Goal: Task Accomplishment & Management: Manage account settings

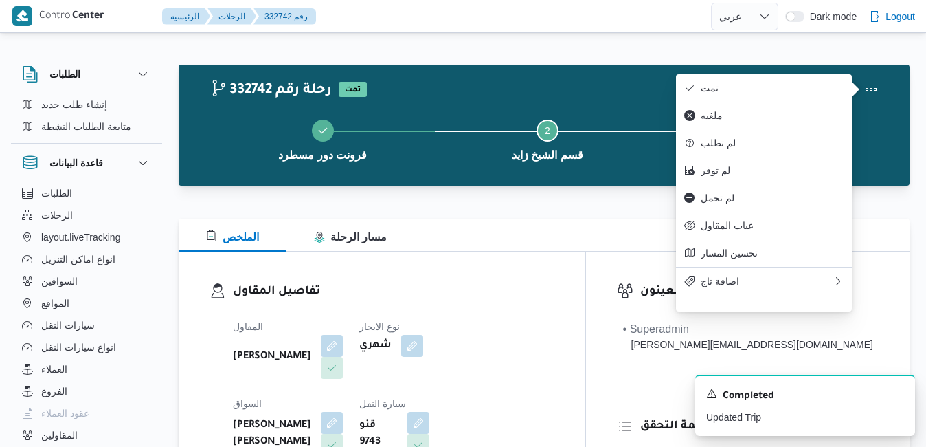
select select "ar"
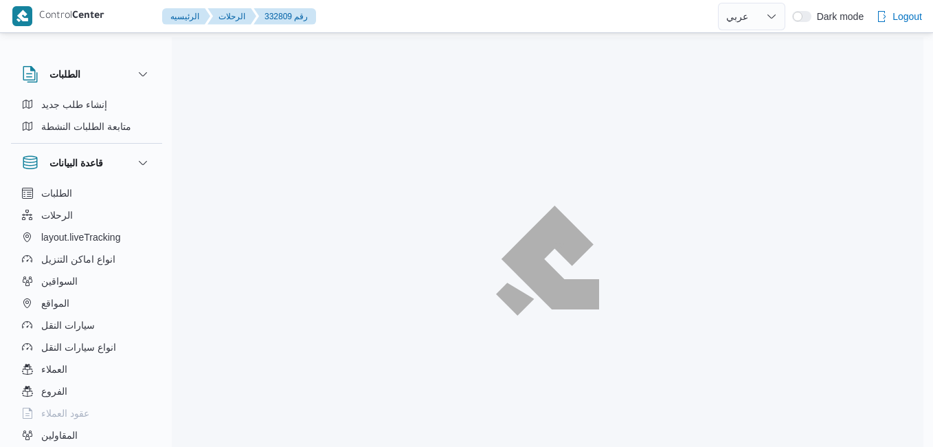
select select "ar"
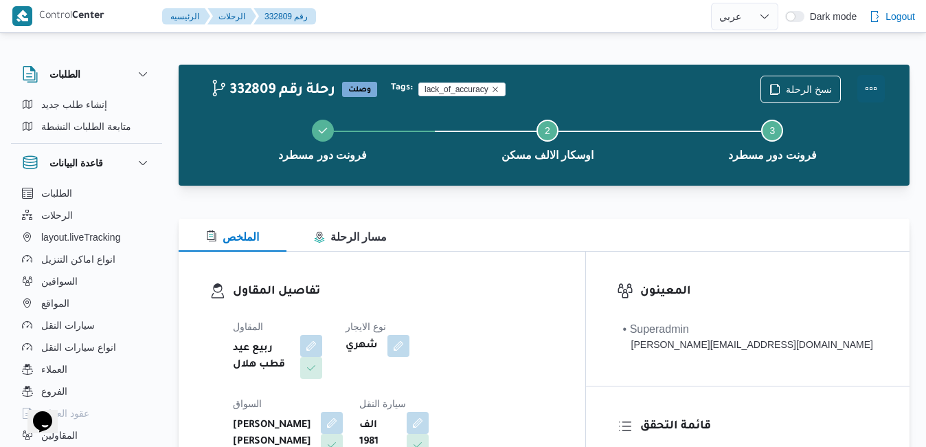
click at [867, 90] on button "Actions" at bounding box center [870, 88] width 27 height 27
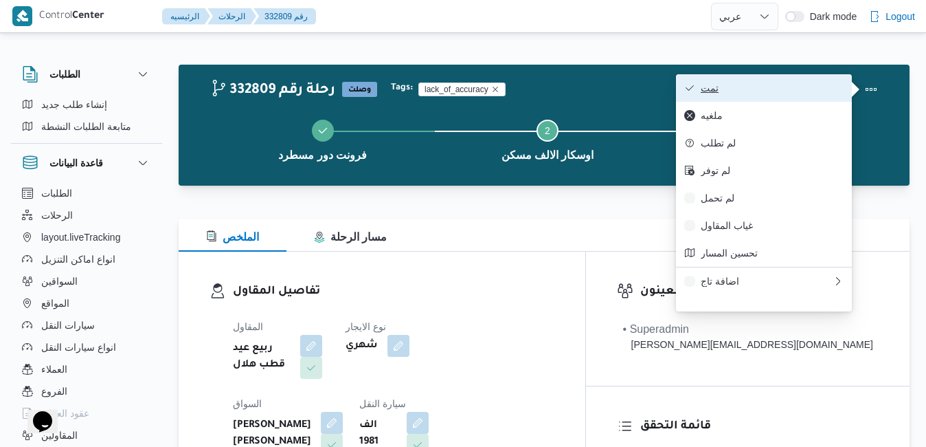
click at [780, 87] on span "تمت" at bounding box center [772, 87] width 143 height 11
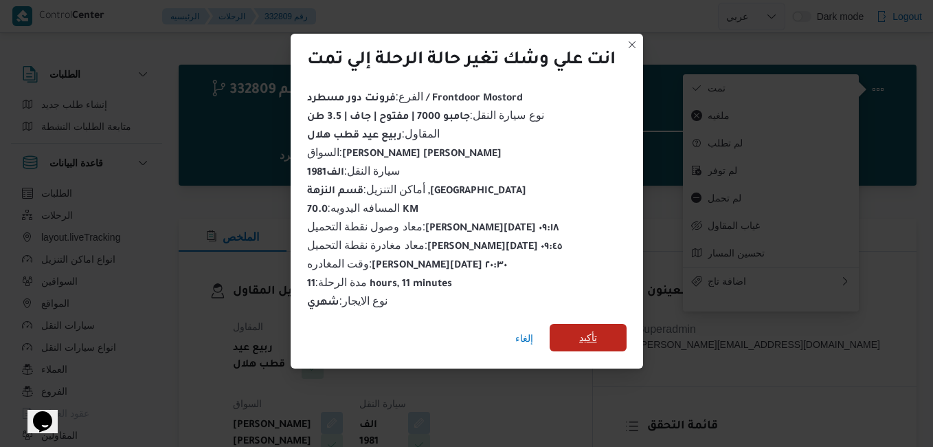
click at [613, 332] on span "تأكيد" at bounding box center [588, 337] width 77 height 27
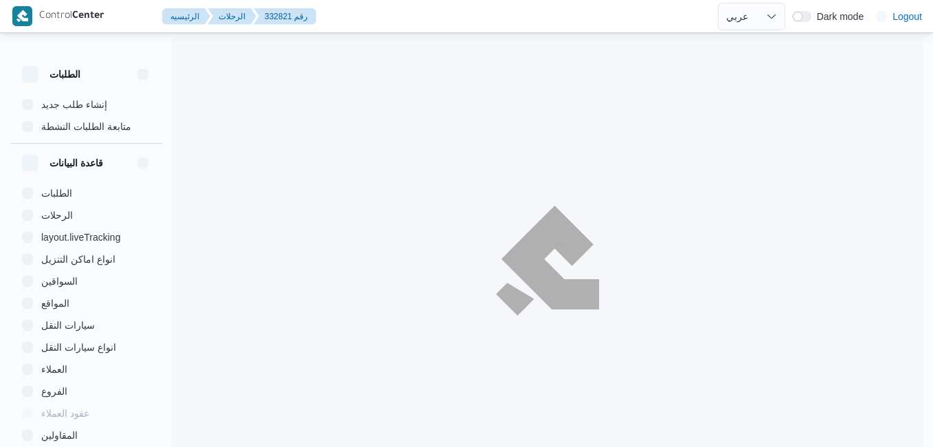
select select "ar"
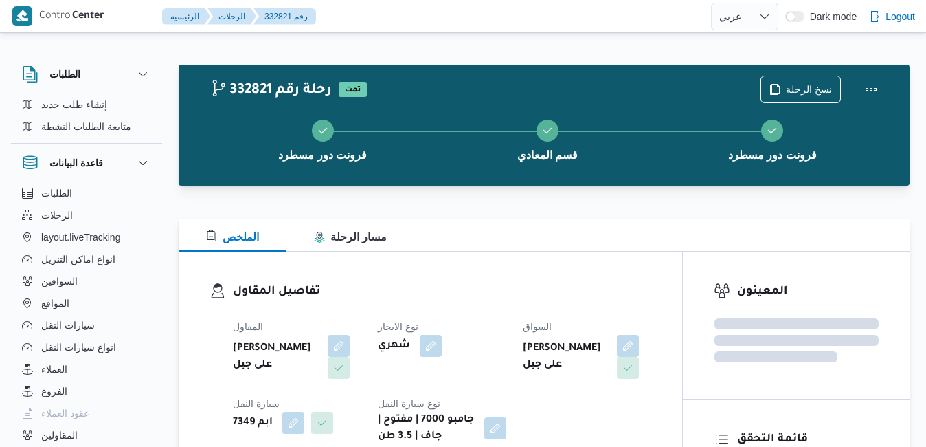
click at [621, 264] on div "تفاصيل المقاول المقاول [PERSON_NAME] على جبل نوع الايجار شهري السواق [PERSON_NA…" at bounding box center [431, 363] width 504 height 224
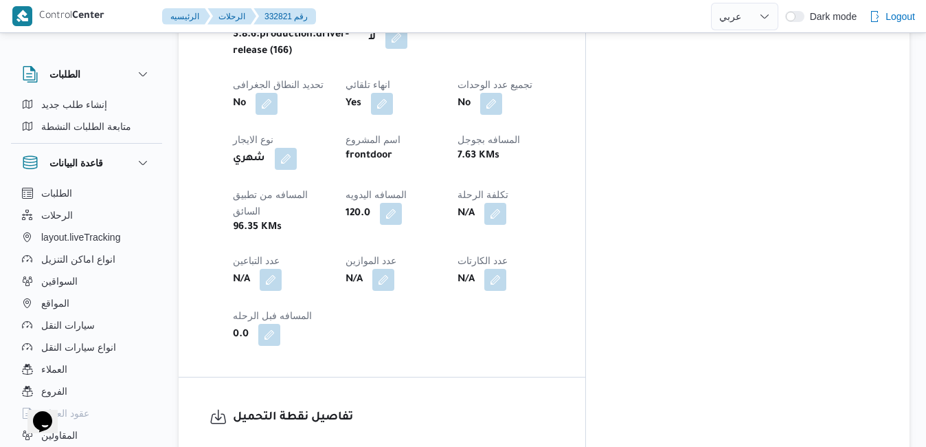
scroll to position [731, 0]
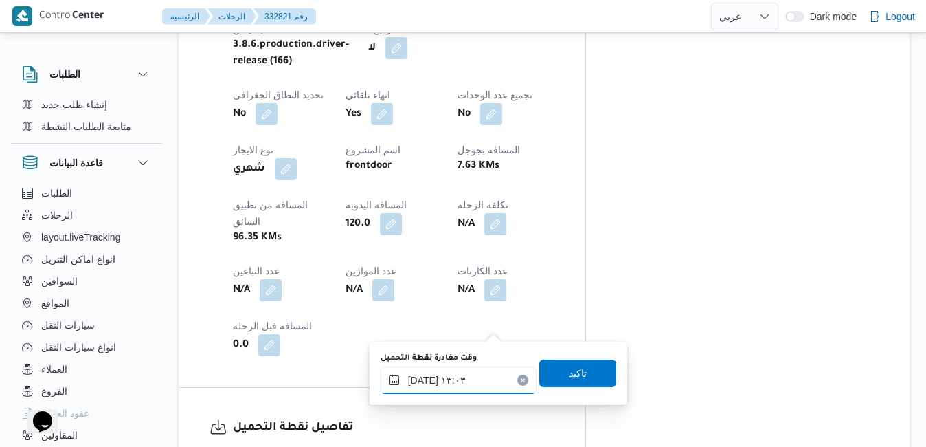
click at [453, 385] on input "٢٨/٠٨/٢٠٢٥ ١٣:٠٣" at bounding box center [459, 379] width 156 height 27
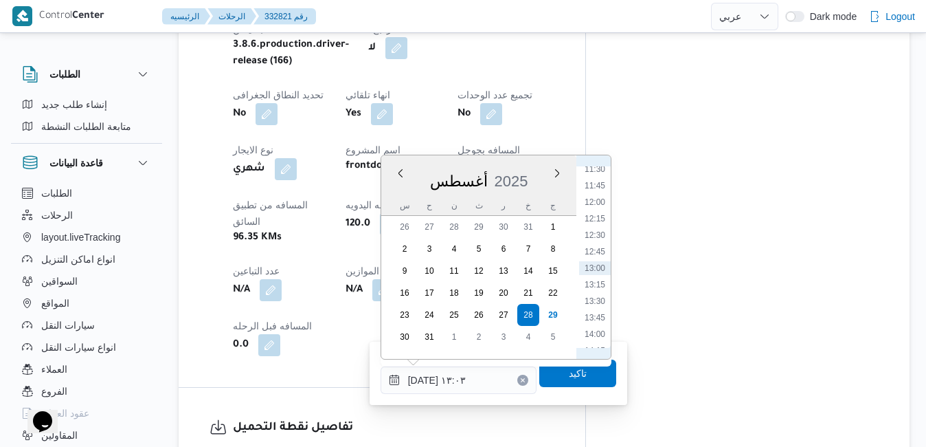
scroll to position [604, 0]
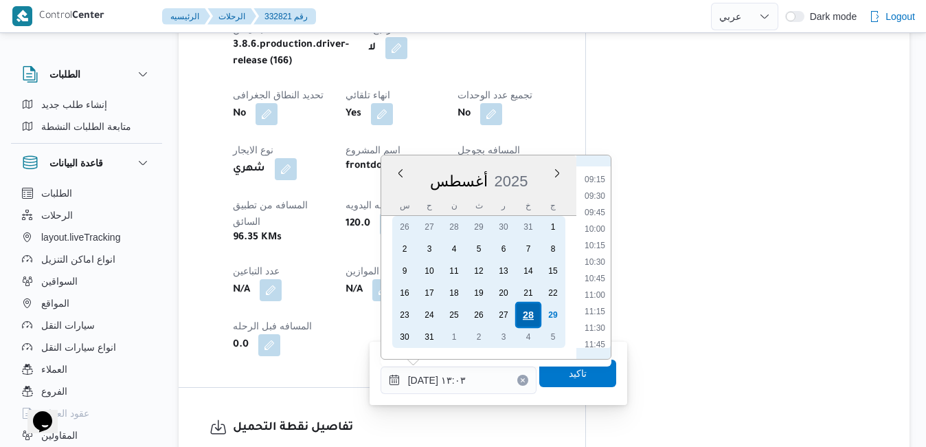
click at [532, 312] on div "28" at bounding box center [528, 315] width 26 height 26
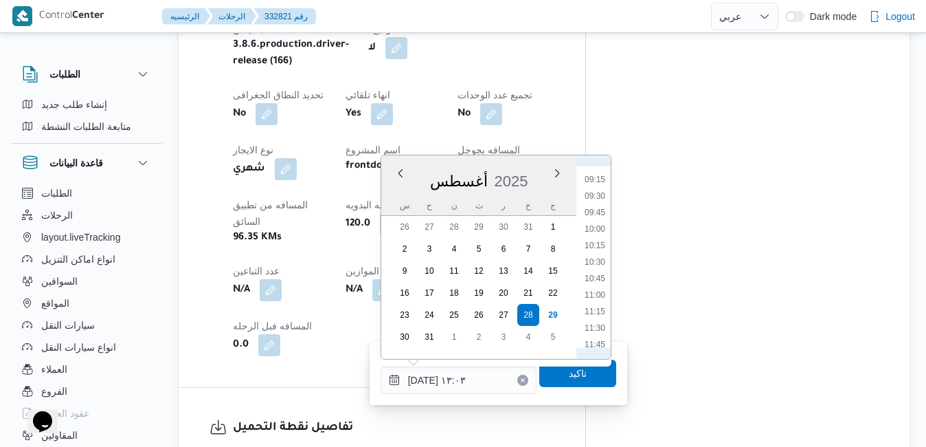
scroll to position [445, 0]
click at [591, 322] on li "09:00" at bounding box center [595, 322] width 32 height 14
type input "٢٨/٠٨/٢٠٢٥ ٠٩:٠٠"
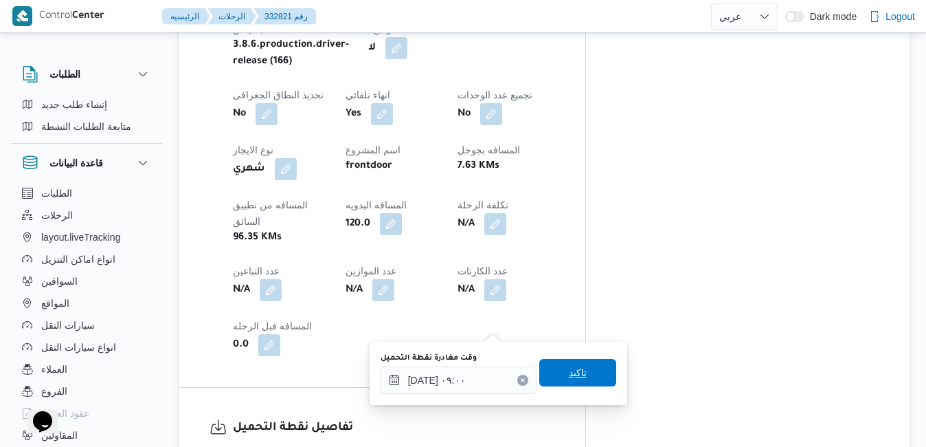
click at [569, 372] on span "تاكيد" at bounding box center [578, 372] width 18 height 16
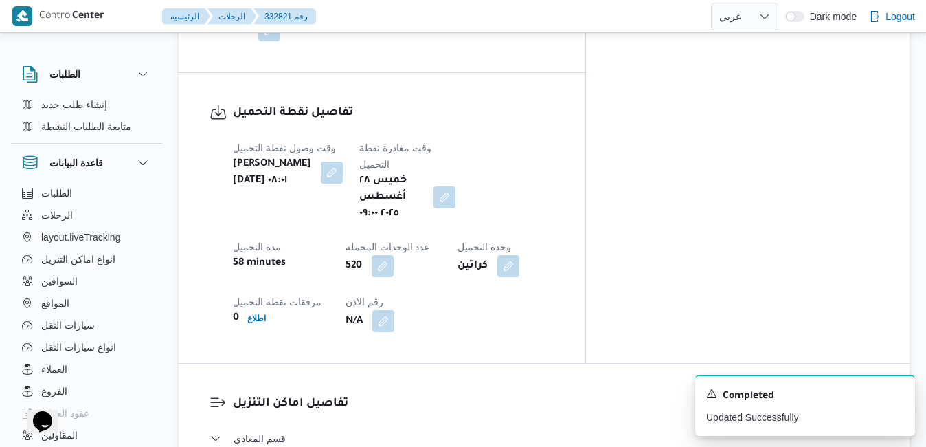
scroll to position [1171, 0]
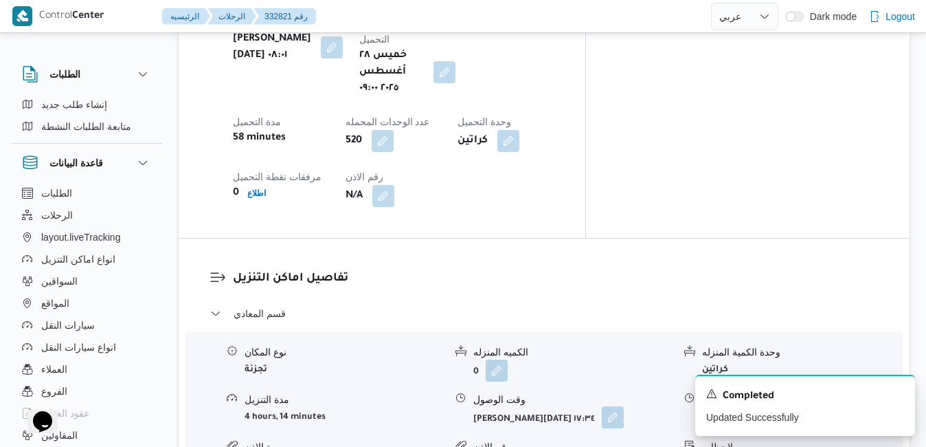
click at [612, 406] on button "button" at bounding box center [613, 417] width 22 height 22
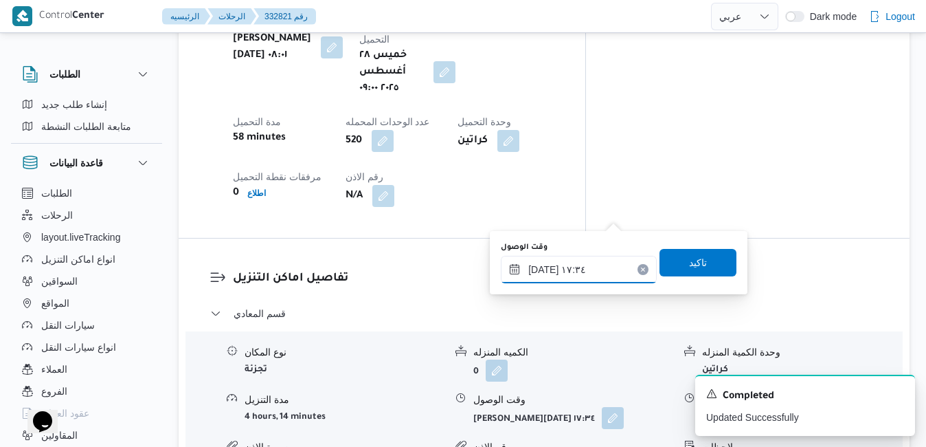
click at [574, 263] on input "٢٨/٠٨/٢٠٢٥ ١٧:٣٤" at bounding box center [579, 269] width 156 height 27
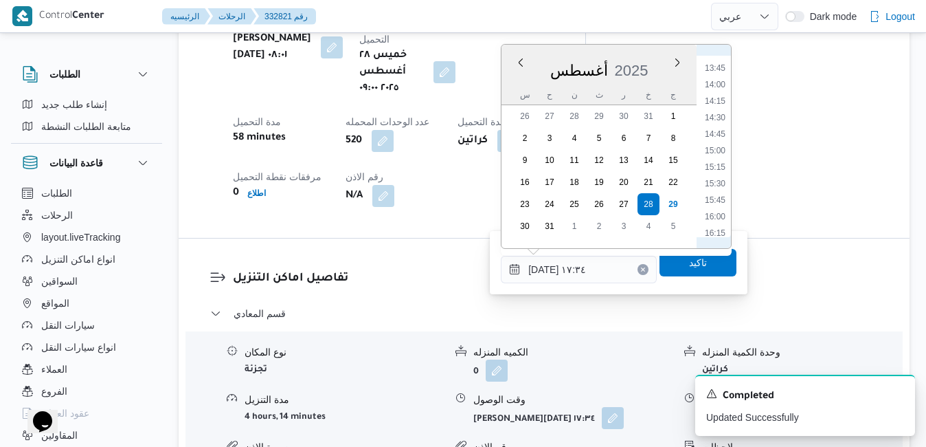
scroll to position [901, 0]
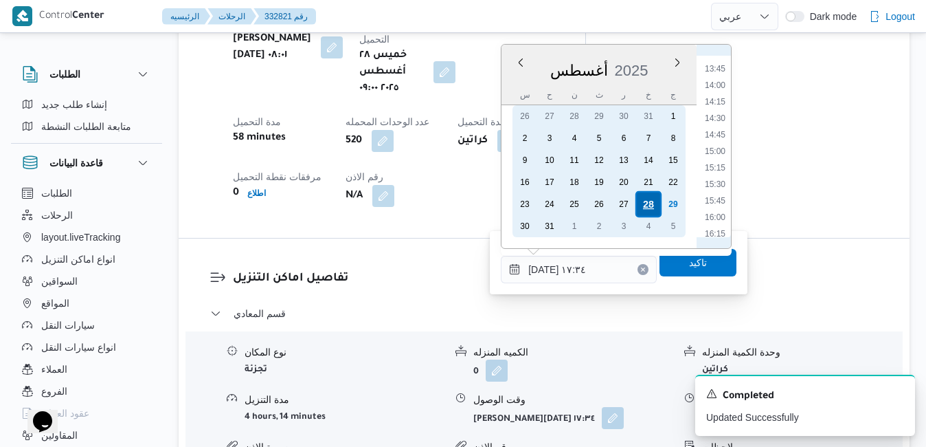
click at [644, 204] on div "28" at bounding box center [648, 204] width 26 height 26
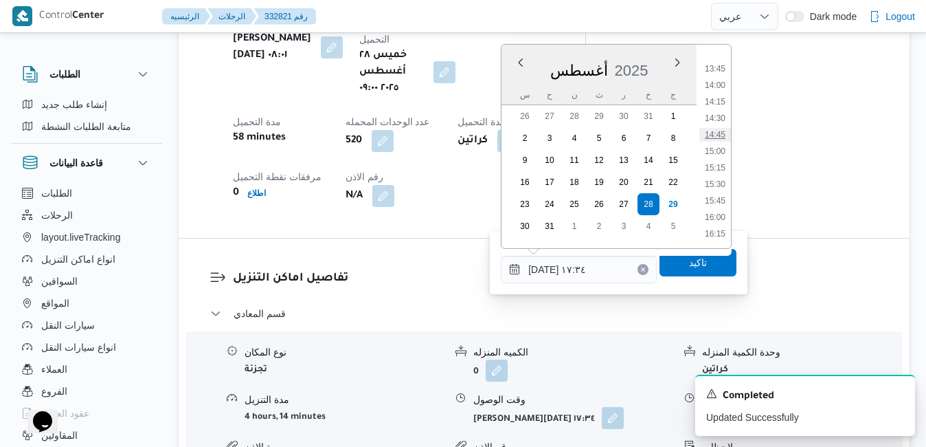
click at [729, 131] on li "14:45" at bounding box center [715, 135] width 32 height 14
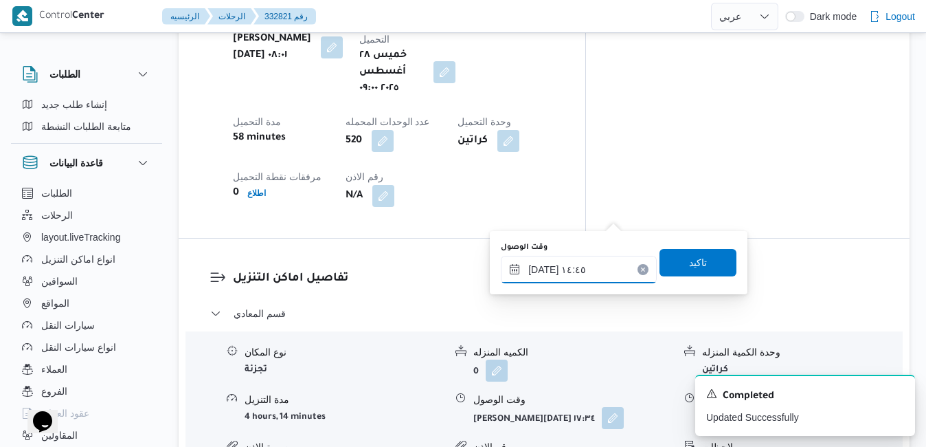
click at [605, 271] on input "٢٨/٠٨/٢٠٢٥ ١٤:٤٥" at bounding box center [579, 269] width 156 height 27
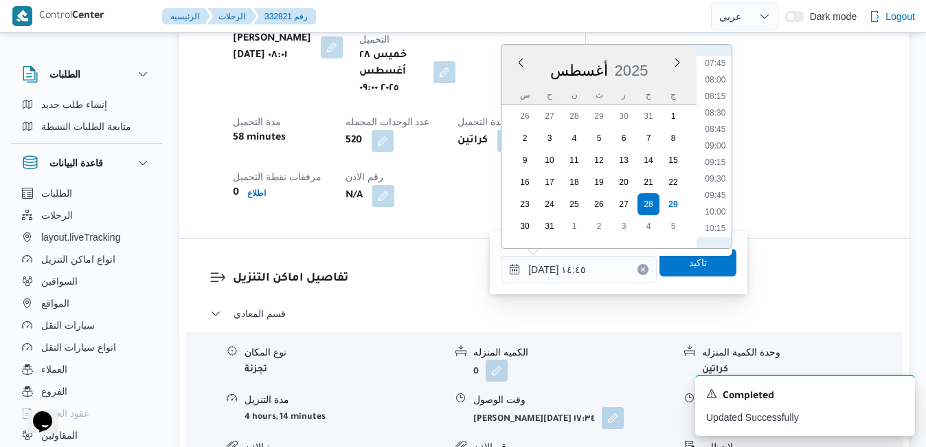
scroll to position [613, 0]
click at [717, 113] on li "10:00" at bounding box center [716, 109] width 32 height 14
type input "٢٨/٠٨/٢٠٢٥ ١٠:٠٠"
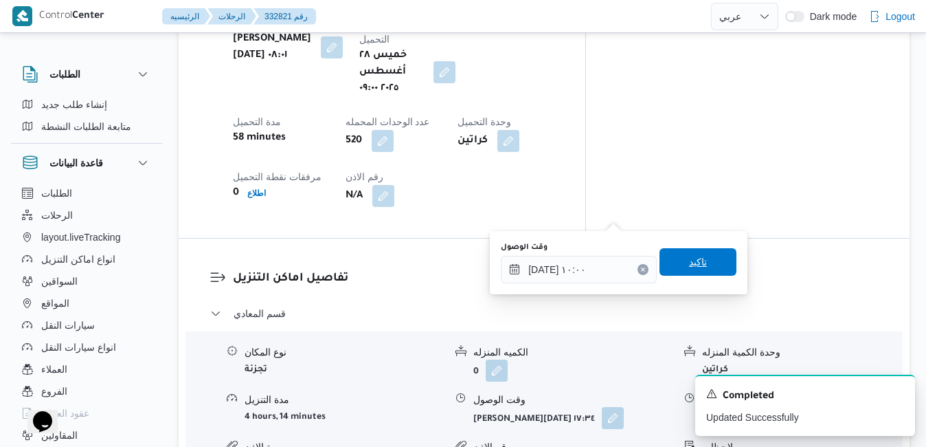
click at [689, 256] on span "تاكيد" at bounding box center [698, 261] width 18 height 16
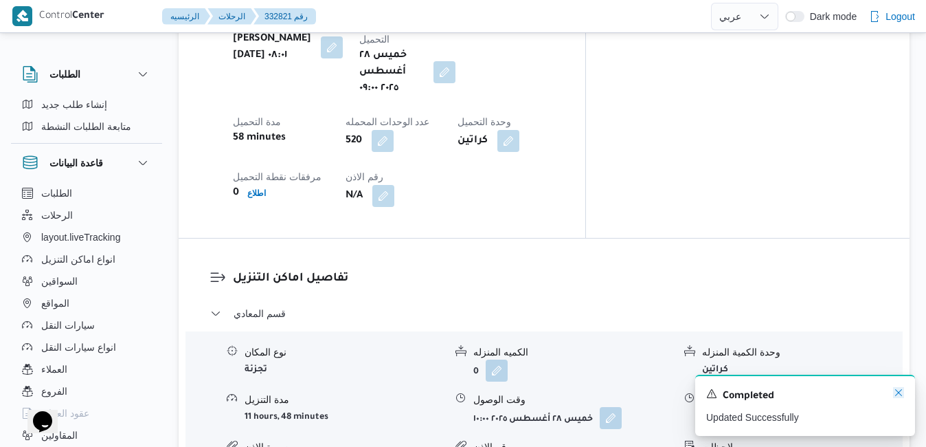
click at [897, 394] on icon "Dismiss toast" at bounding box center [898, 392] width 11 height 11
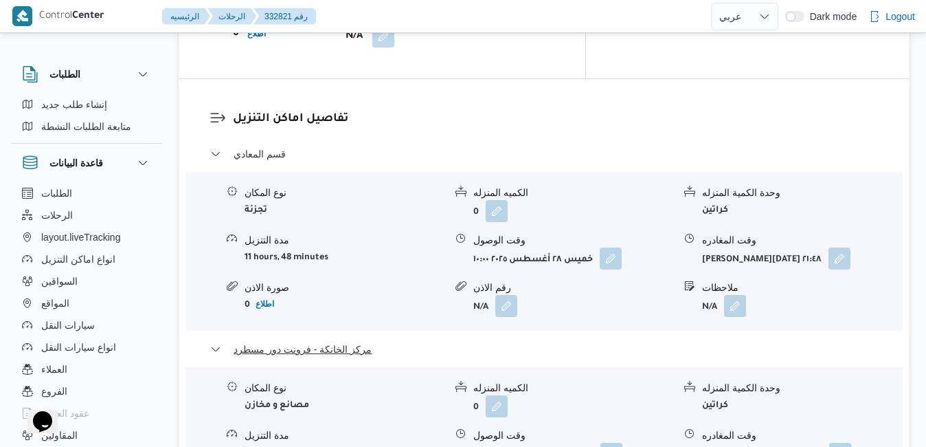
scroll to position [1363, 0]
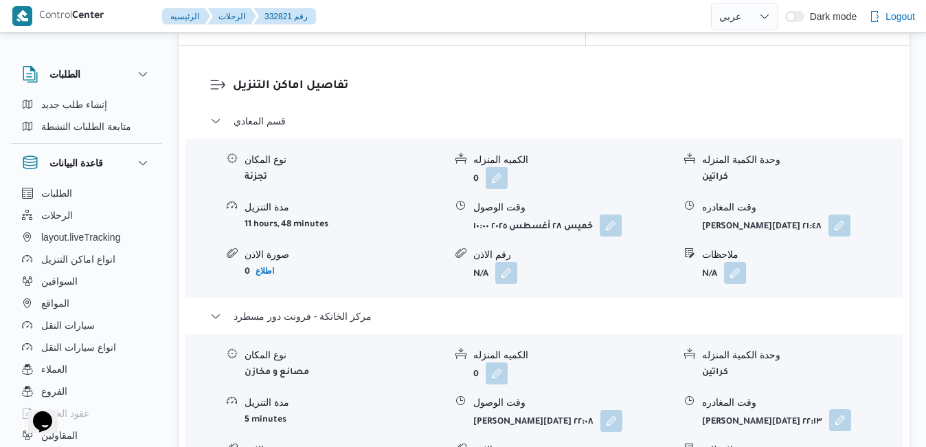
click at [842, 409] on button "button" at bounding box center [840, 420] width 22 height 22
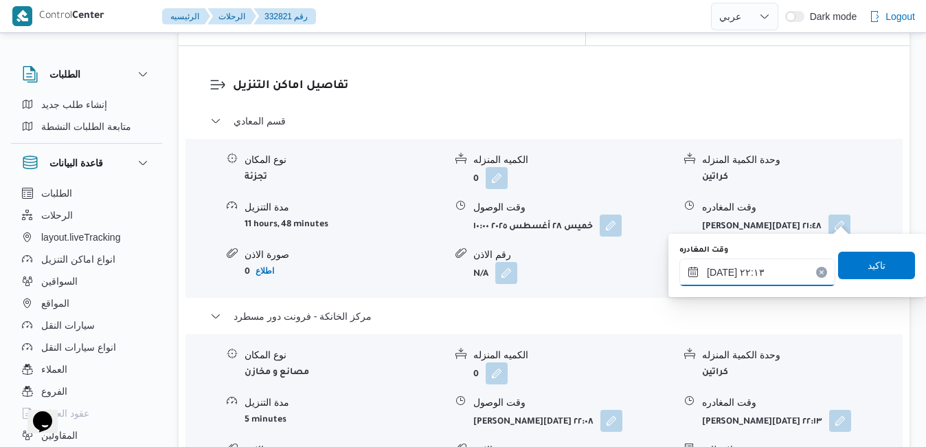
click at [753, 271] on input "٢٨/٠٨/٢٠٢٥ ٢٢:١٣" at bounding box center [757, 271] width 156 height 27
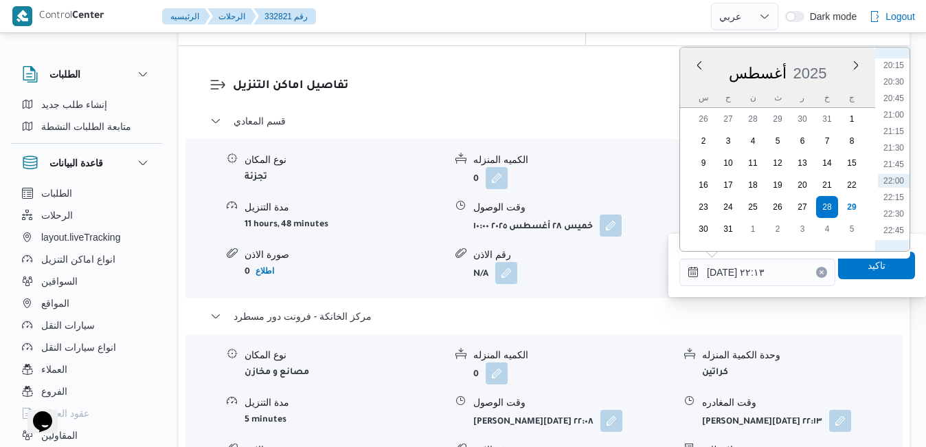
scroll to position [1356, 0]
click at [894, 95] on li "21:00" at bounding box center [894, 94] width 32 height 14
type input "٢٨/٠٨/٢٠٢٥ ٢١:٠٠"
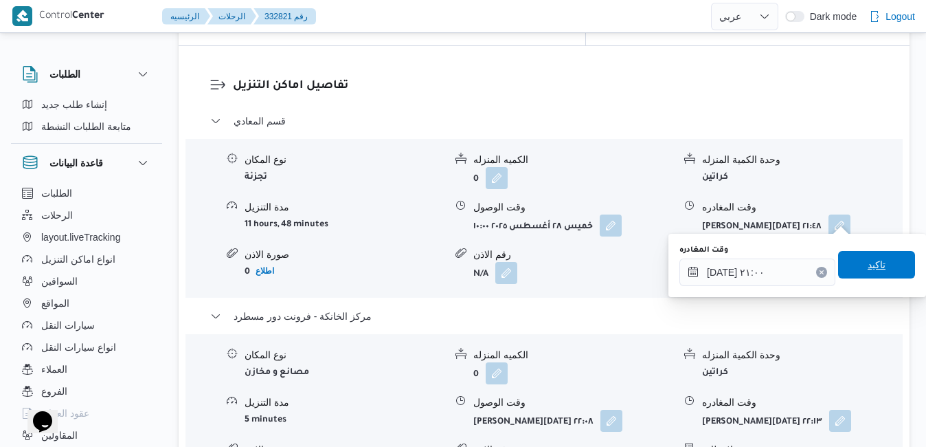
click at [868, 267] on span "تاكيد" at bounding box center [877, 264] width 18 height 16
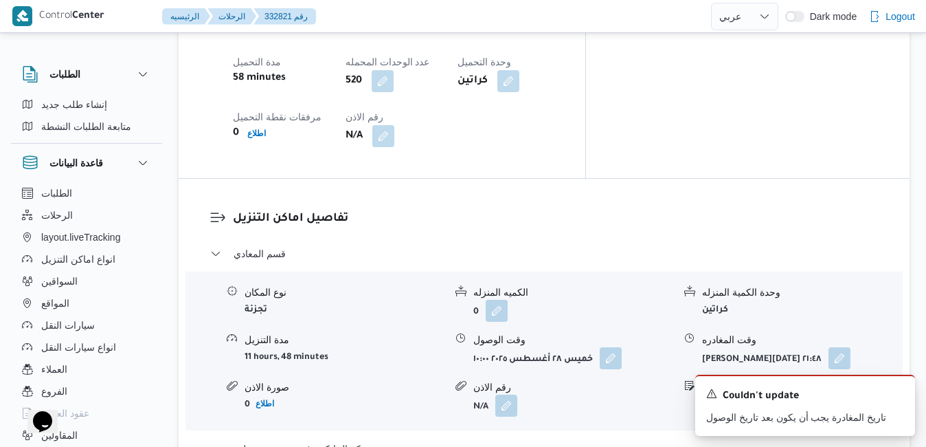
scroll to position [1253, 0]
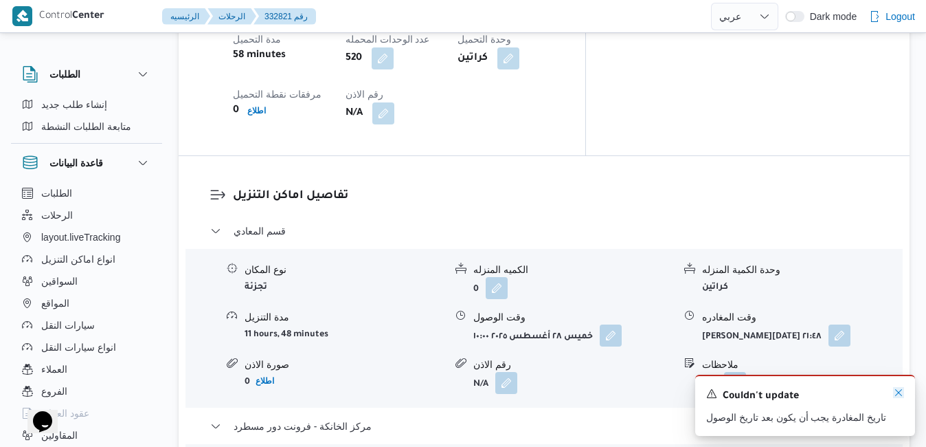
click at [899, 394] on icon "Dismiss toast" at bounding box center [898, 392] width 7 height 7
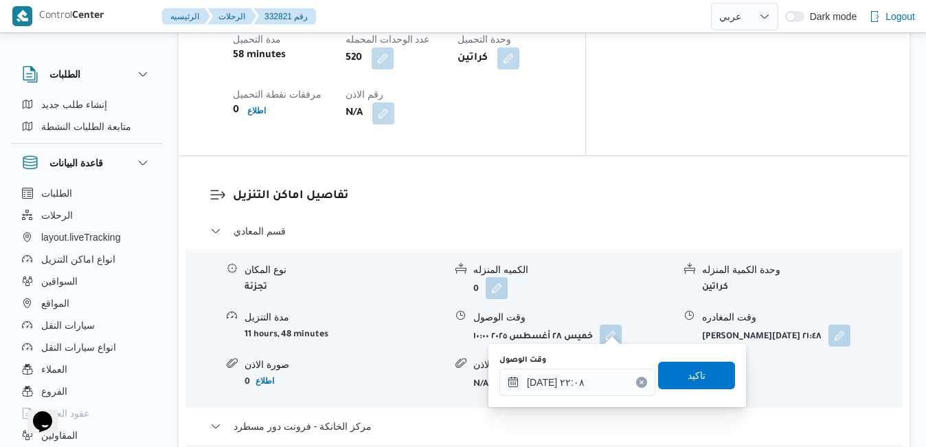
click at [639, 383] on icon "Clear input" at bounding box center [641, 381] width 5 height 5
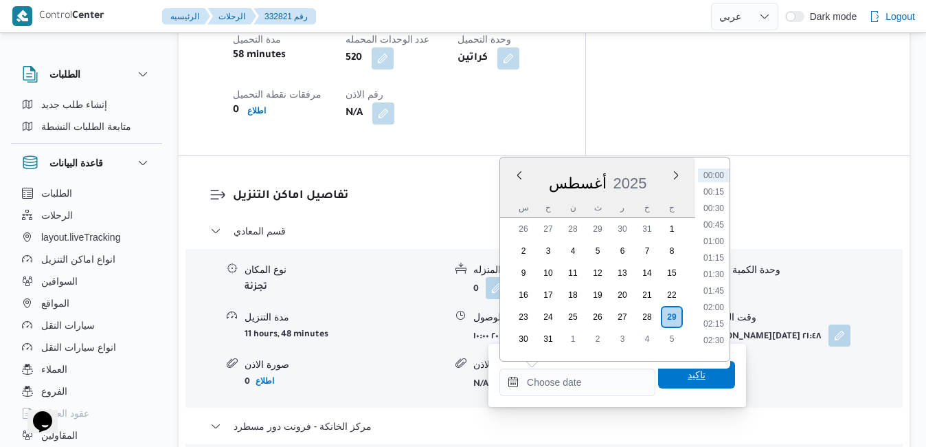
click at [688, 372] on span "تاكيد" at bounding box center [697, 374] width 18 height 16
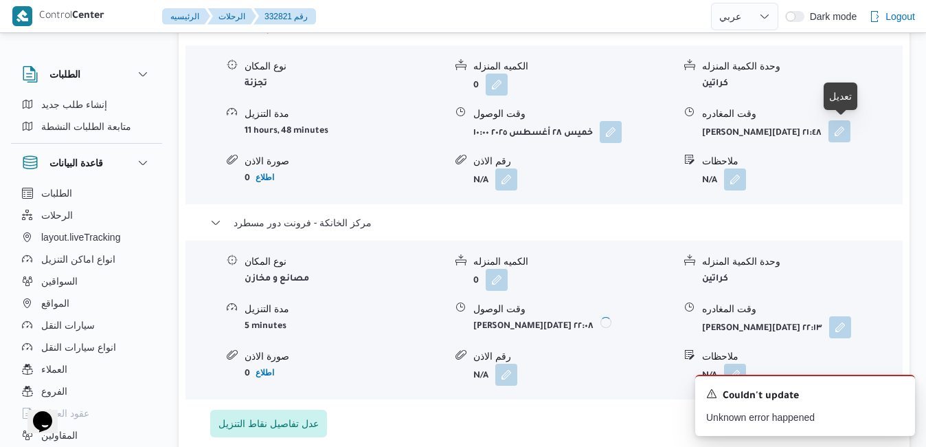
click at [846, 131] on button "button" at bounding box center [839, 131] width 22 height 22
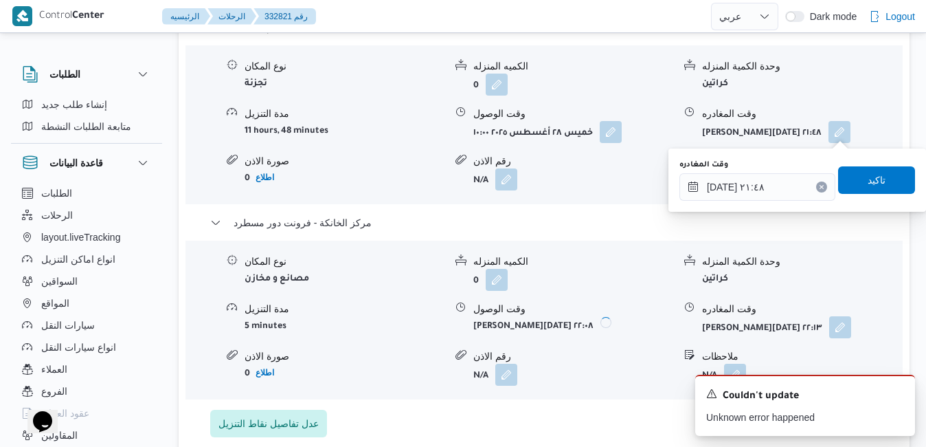
click at [819, 185] on icon "Clear input" at bounding box center [821, 186] width 5 height 5
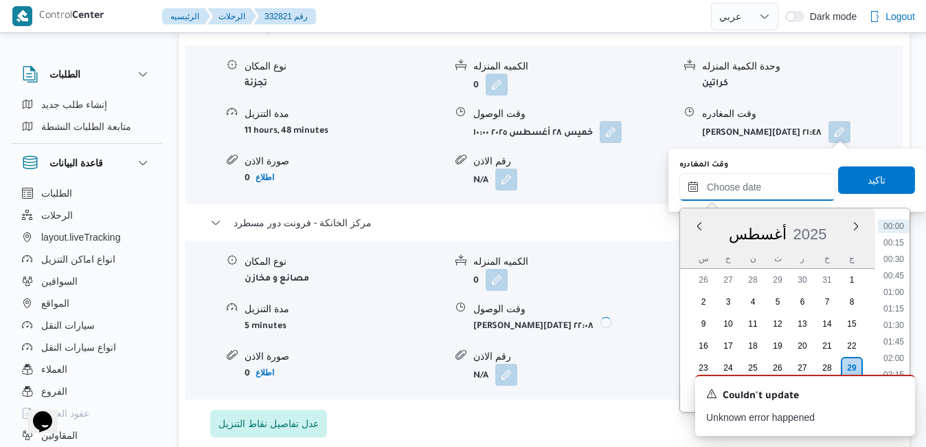
type input "٢٨/٠٨/٢٠٢٥ ٢١:٤٨"
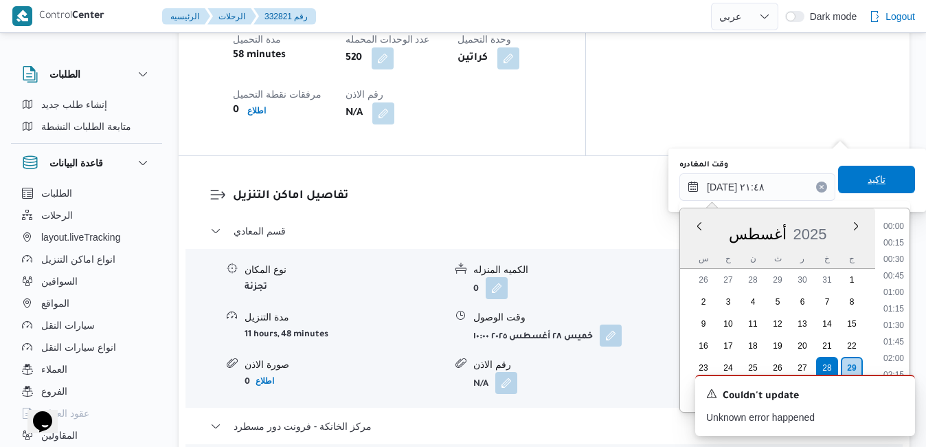
click at [841, 179] on span "تاكيد" at bounding box center [876, 179] width 77 height 27
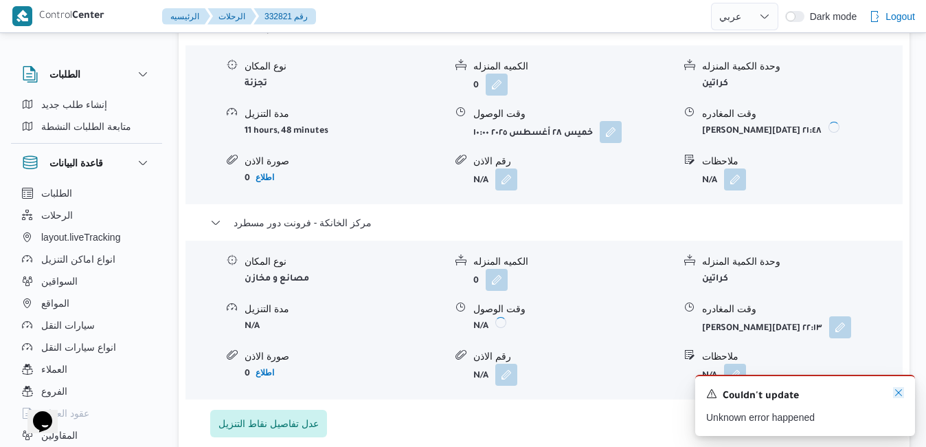
click at [897, 393] on icon "Dismiss toast" at bounding box center [898, 392] width 11 height 11
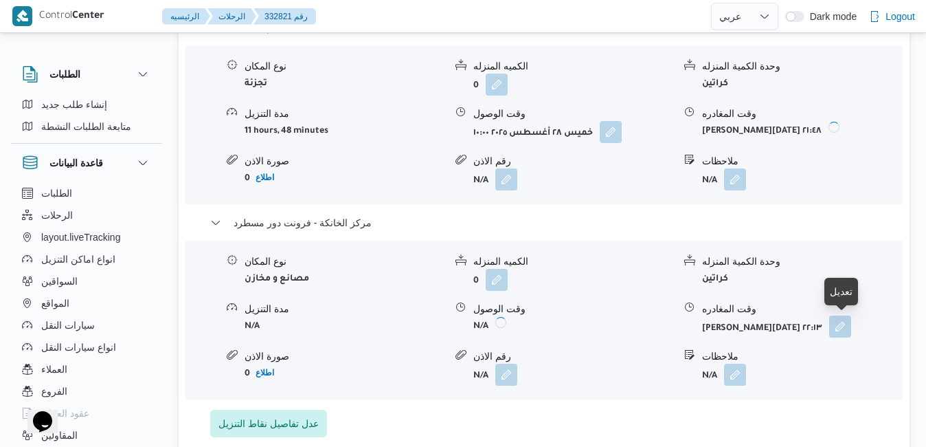
click at [842, 330] on button "button" at bounding box center [840, 326] width 22 height 22
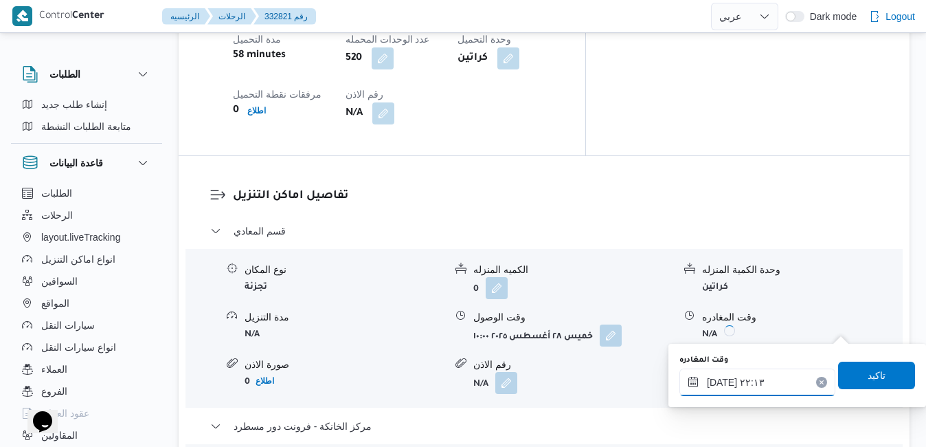
click at [754, 387] on input "٢٨/٠٨/٢٠٢٥ ٢٢:١٣" at bounding box center [757, 381] width 156 height 27
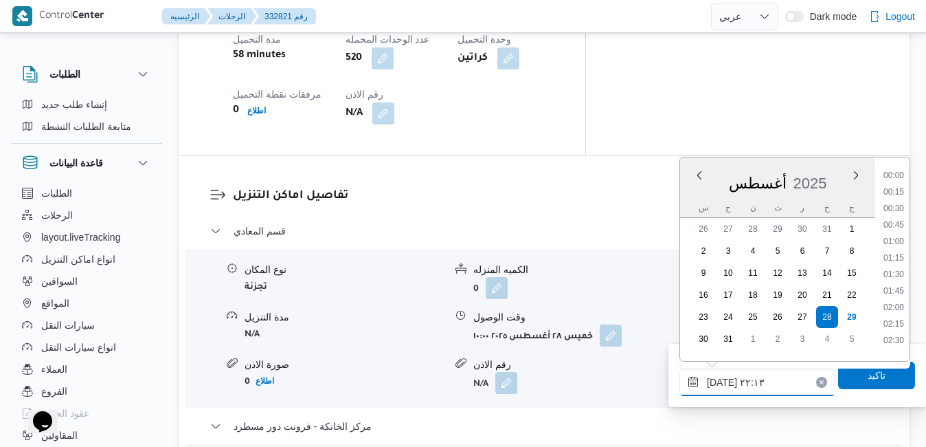
scroll to position [1356, 0]
click at [896, 208] on li "21:00" at bounding box center [894, 204] width 32 height 14
type input "٢٨/٠٨/٢٠٢٥ ٢١:٠٠"
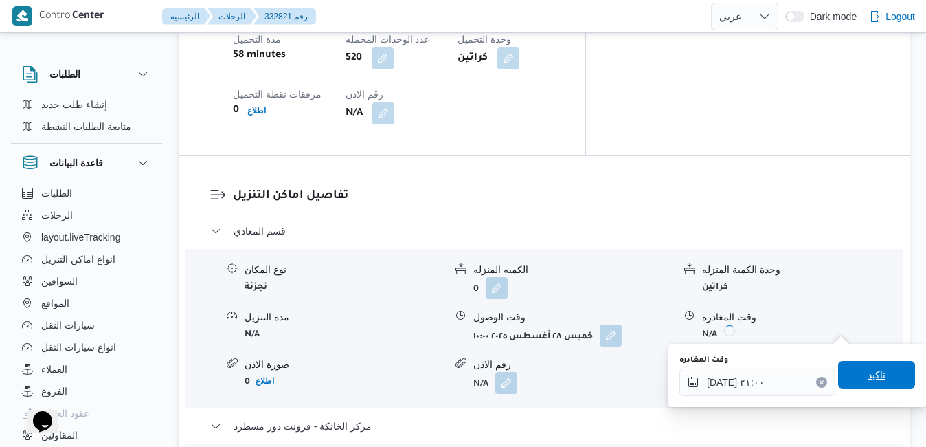
click at [851, 376] on span "تاكيد" at bounding box center [876, 374] width 77 height 27
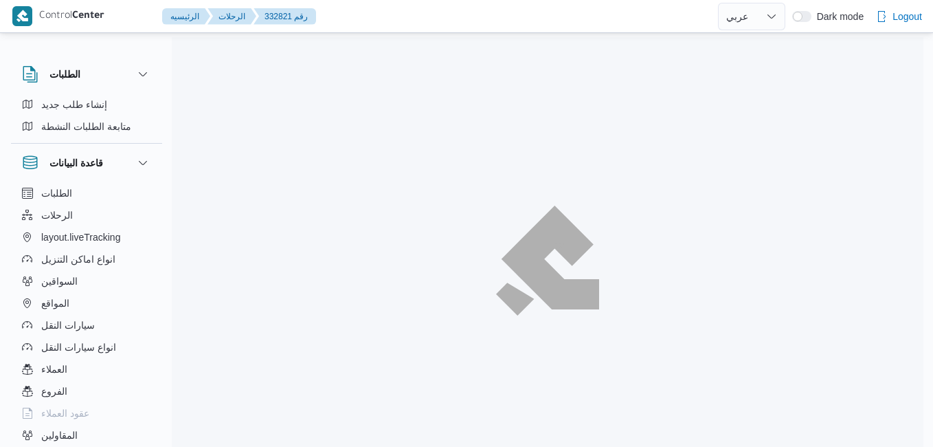
select select "ar"
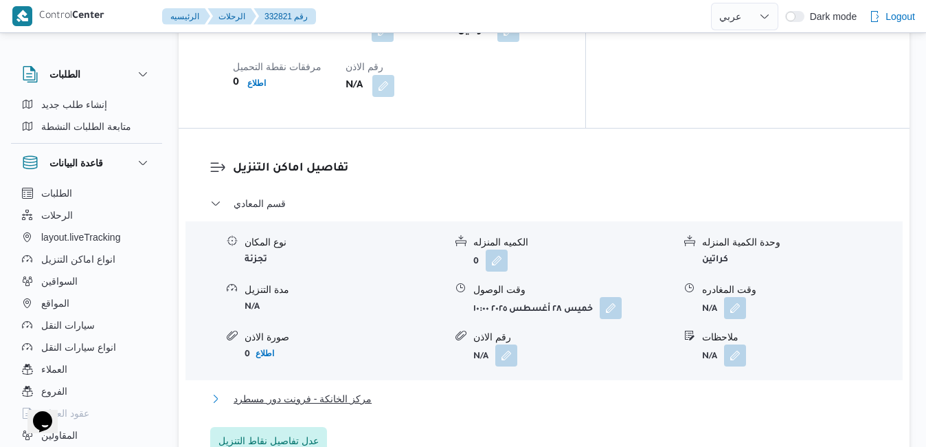
click at [645, 390] on button "مركز الخانكة - فرونت دور مسطرد" at bounding box center [544, 398] width 668 height 16
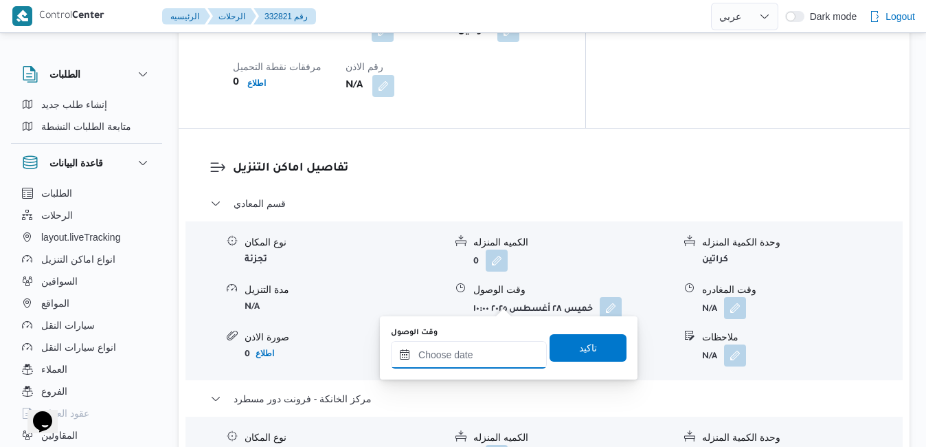
click at [476, 351] on input "وقت الوصول" at bounding box center [469, 354] width 156 height 27
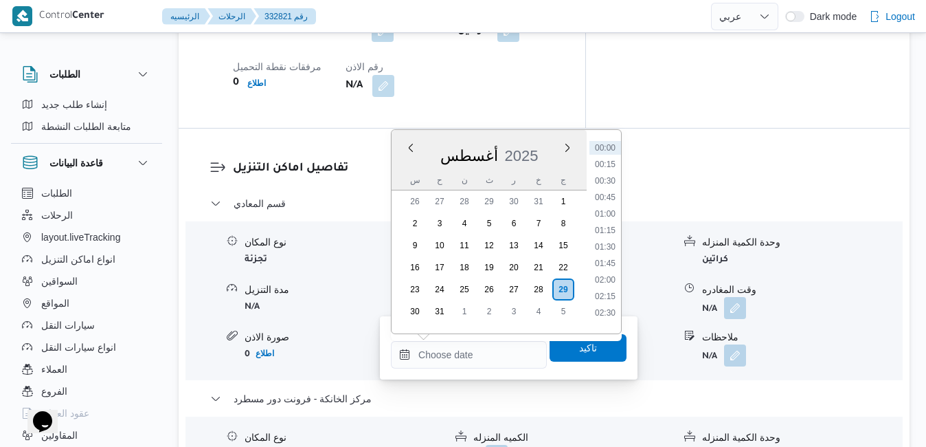
click at [535, 144] on div "أغسطس 2025" at bounding box center [489, 152] width 195 height 35
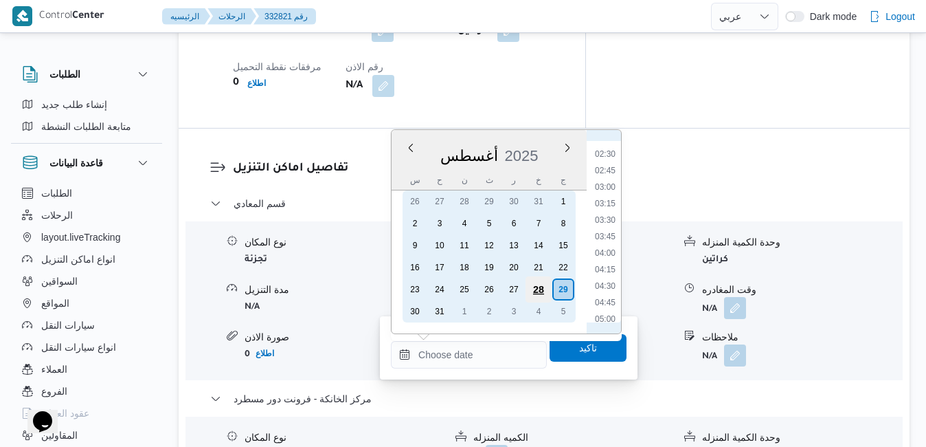
click at [544, 289] on div "28" at bounding box center [538, 289] width 26 height 26
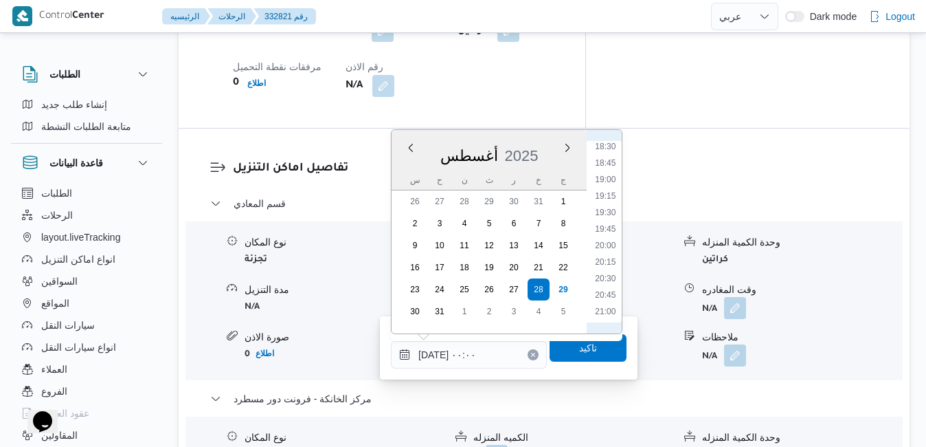
scroll to position [1249, 0]
click at [615, 274] on ul "00:00 00:15 00:30 00:45 01:00 01:15 01:30 01:45 02:00 02:15 02:30 02:45 03:00 0…" at bounding box center [605, 231] width 32 height 181
click at [607, 267] on li "20:45" at bounding box center [605, 267] width 32 height 14
type input "٢٨/٠٨/٢٠٢٥ ٢٠:٤٥"
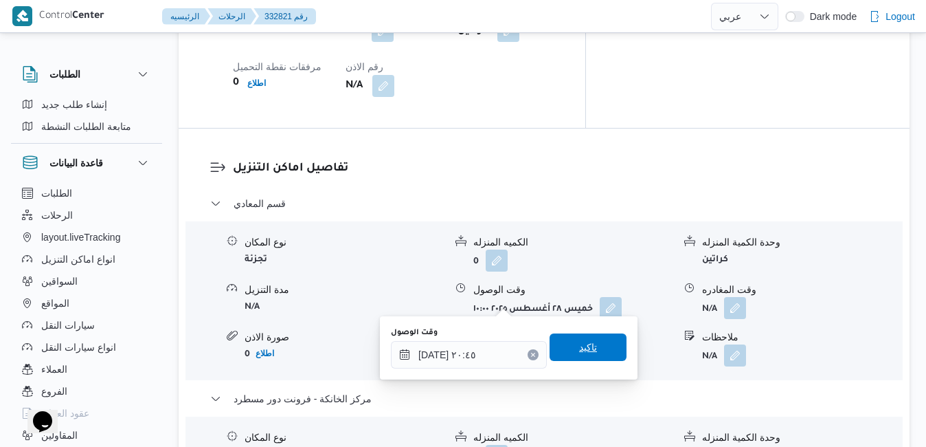
click at [586, 351] on span "تاكيد" at bounding box center [588, 347] width 18 height 16
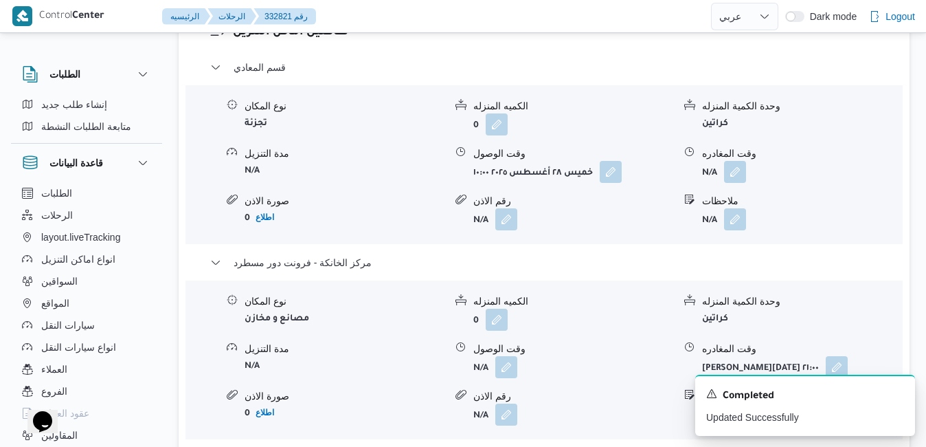
scroll to position [1253, 0]
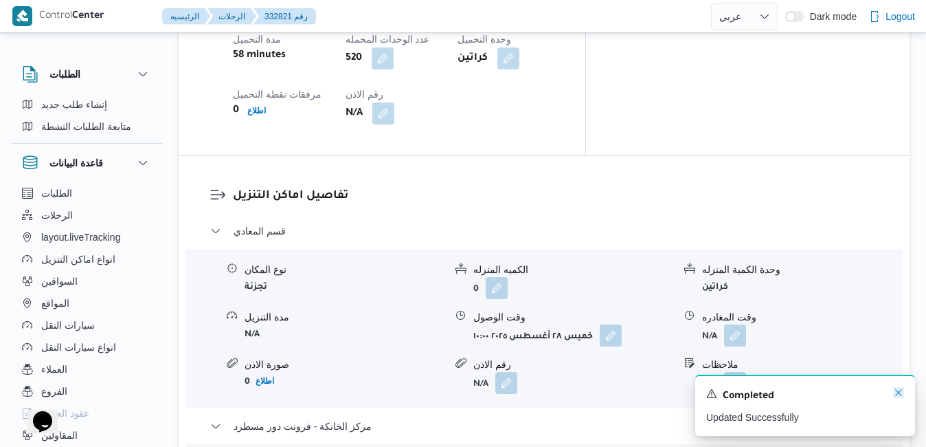
click at [896, 394] on icon "Dismiss toast" at bounding box center [898, 392] width 11 height 11
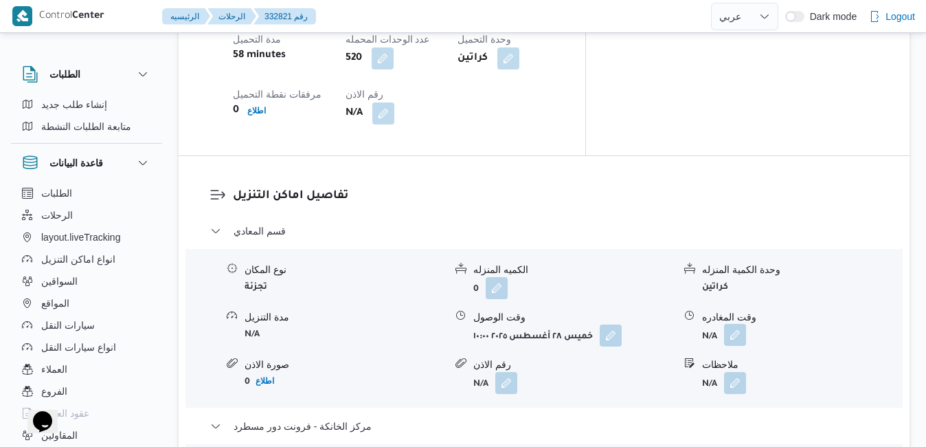
click at [739, 324] on button "button" at bounding box center [735, 335] width 22 height 22
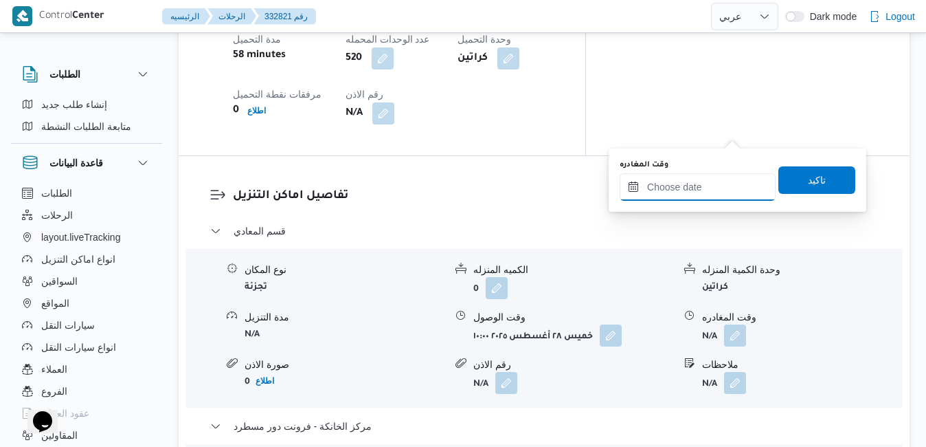
click at [699, 185] on input "وقت المغادره" at bounding box center [698, 186] width 156 height 27
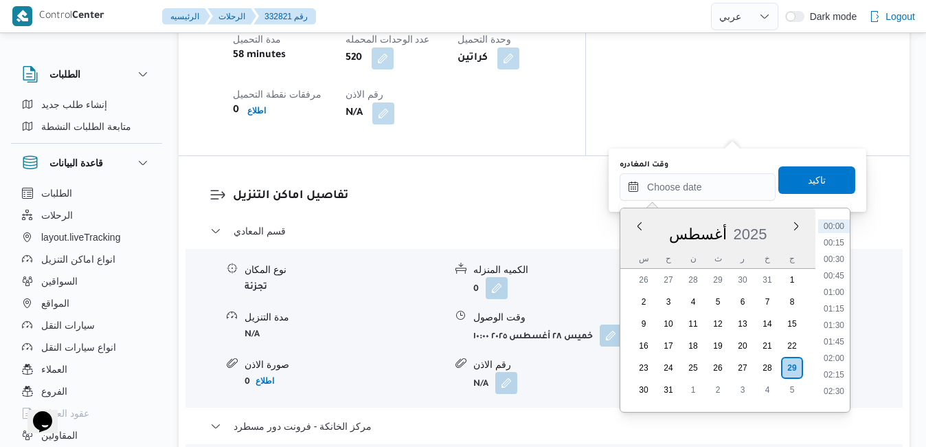
drag, startPoint x: 635, startPoint y: 238, endPoint x: 641, endPoint y: 245, distance: 8.8
click at [635, 238] on div "أغسطس 2025" at bounding box center [717, 231] width 195 height 35
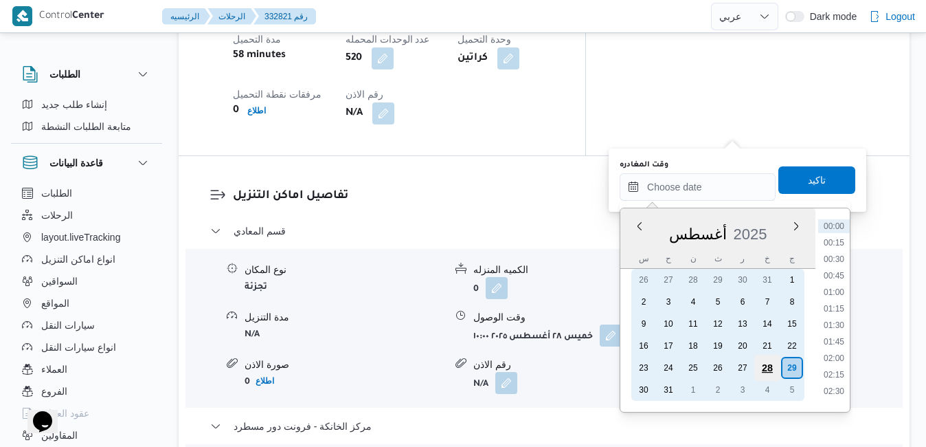
click at [766, 367] on div "28" at bounding box center [767, 367] width 26 height 26
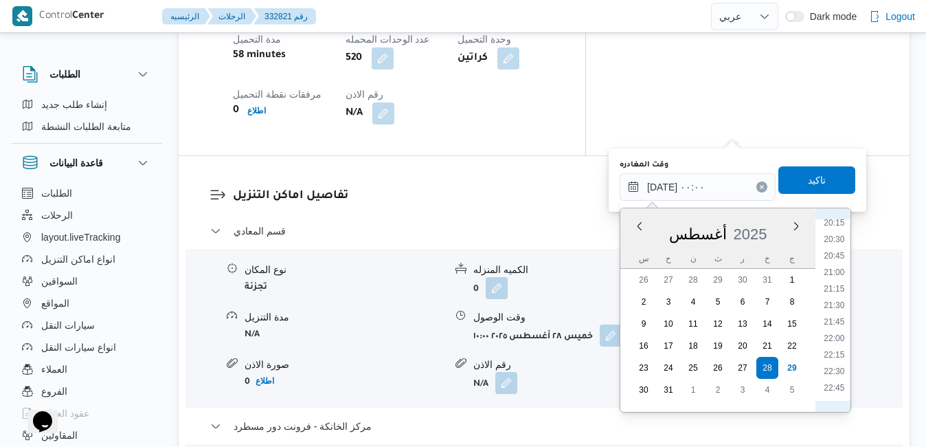
scroll to position [1180, 0]
click at [841, 349] on li "19:45" at bounding box center [834, 348] width 32 height 14
type input "٢٨/٠٨/٢٠٢٥ ١٩:٤٥"
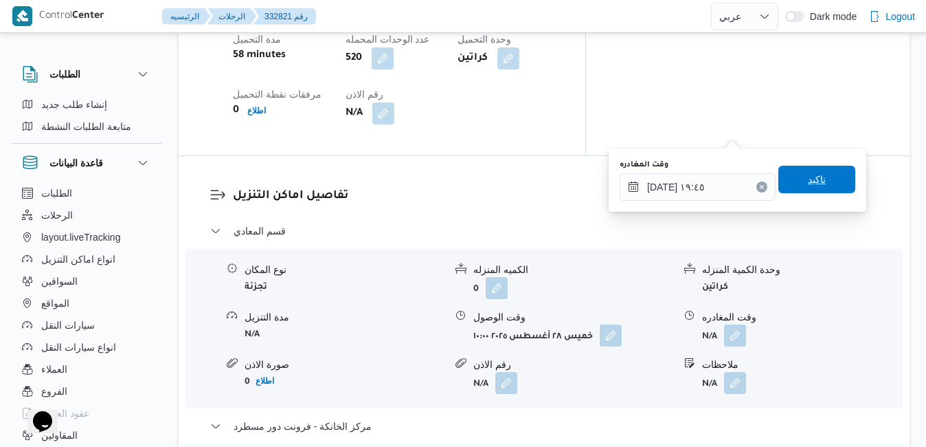
click at [815, 179] on span "تاكيد" at bounding box center [816, 179] width 77 height 27
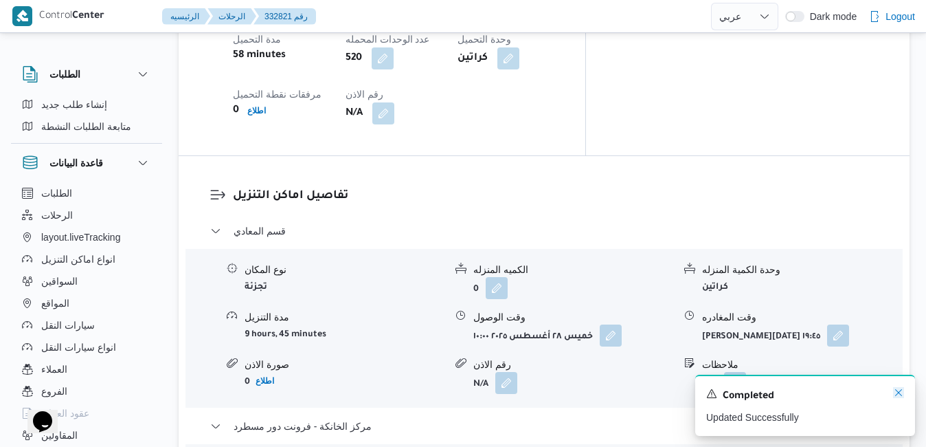
click at [898, 396] on icon "Dismiss toast" at bounding box center [898, 392] width 11 height 11
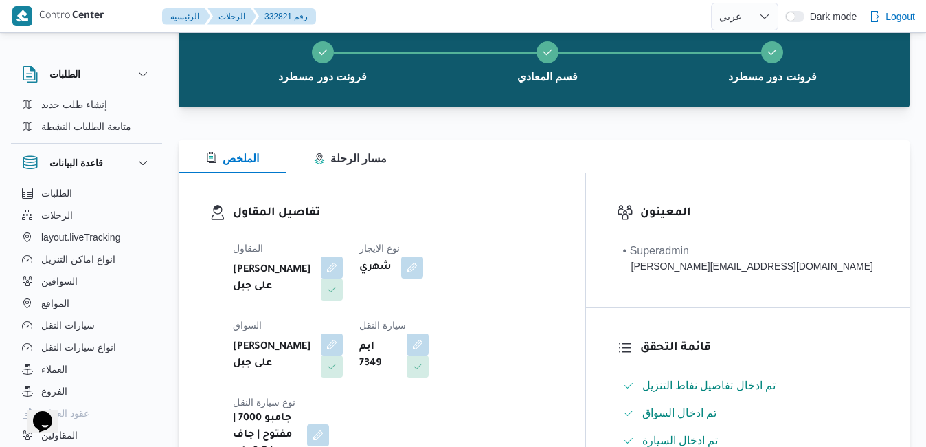
scroll to position [0, 0]
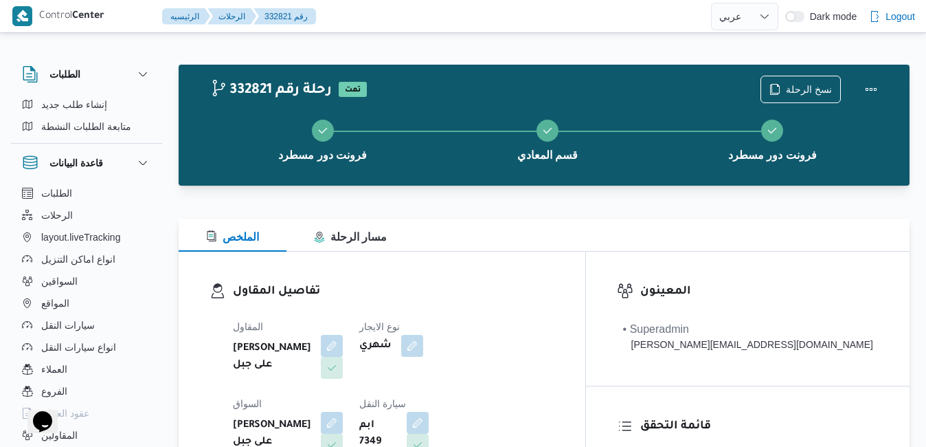
click at [585, 257] on div "تفاصيل المقاول المقاول طارق عبدالنبى على جبل نوع الايجار شهري السواق طارق عبدال…" at bounding box center [382, 409] width 407 height 317
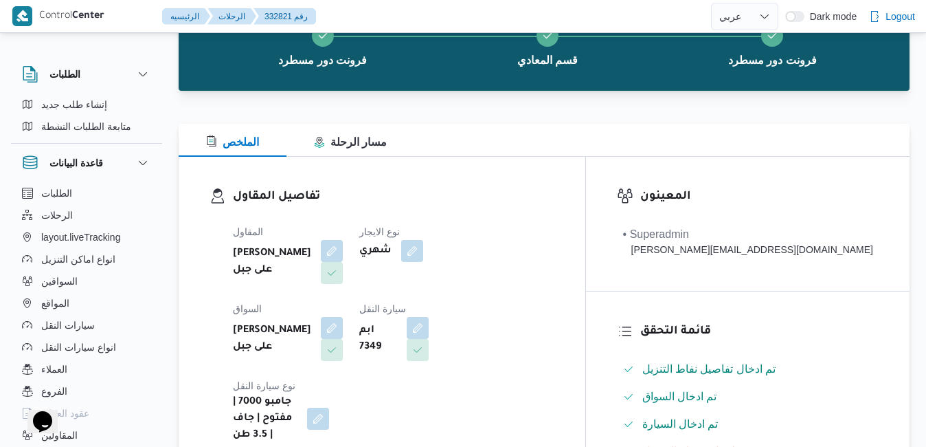
scroll to position [27, 0]
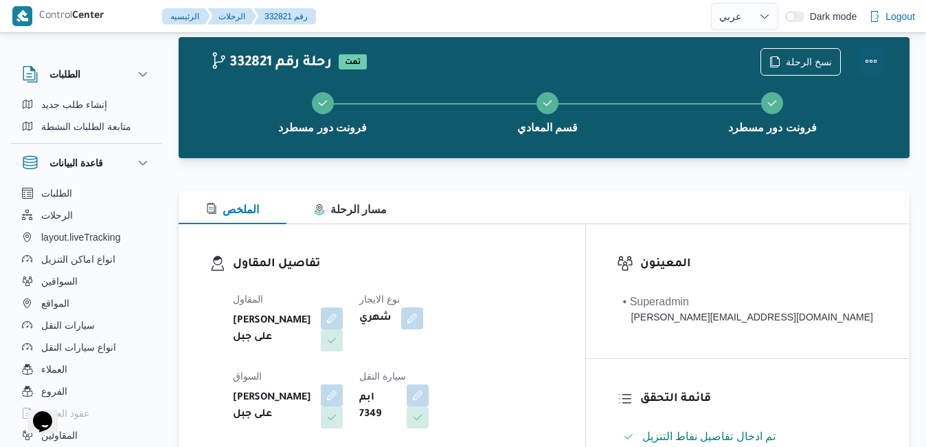
click at [868, 64] on button "Actions" at bounding box center [870, 60] width 27 height 27
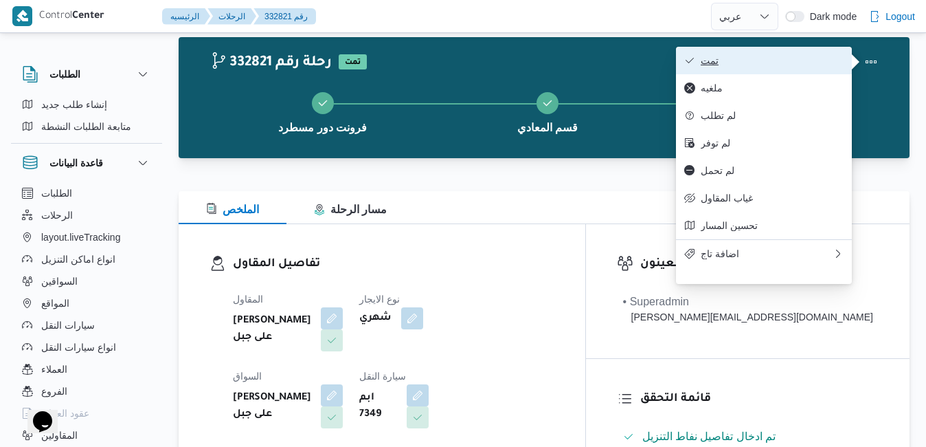
click at [777, 61] on span "تمت" at bounding box center [772, 60] width 143 height 11
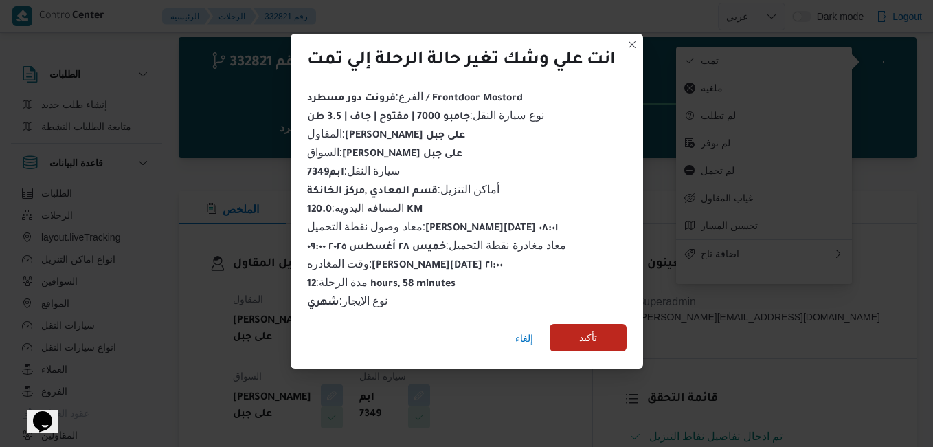
click at [603, 336] on span "تأكيد" at bounding box center [588, 337] width 77 height 27
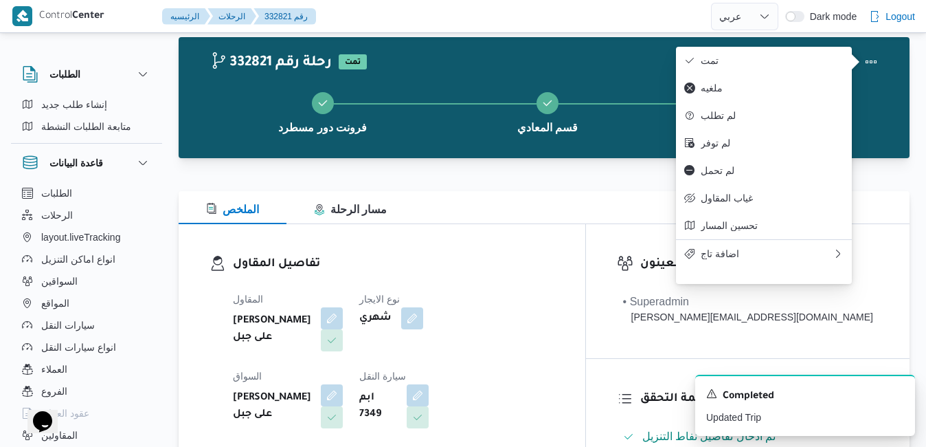
click at [343, 368] on dt "السواق" at bounding box center [288, 376] width 110 height 16
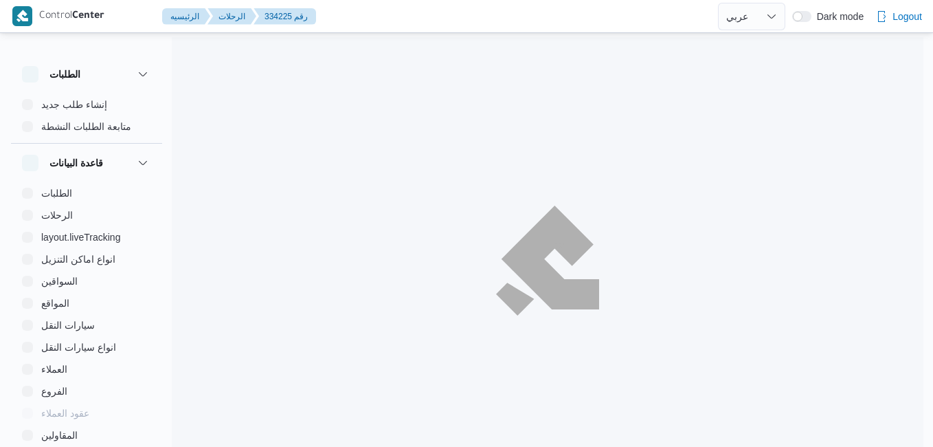
select select "ar"
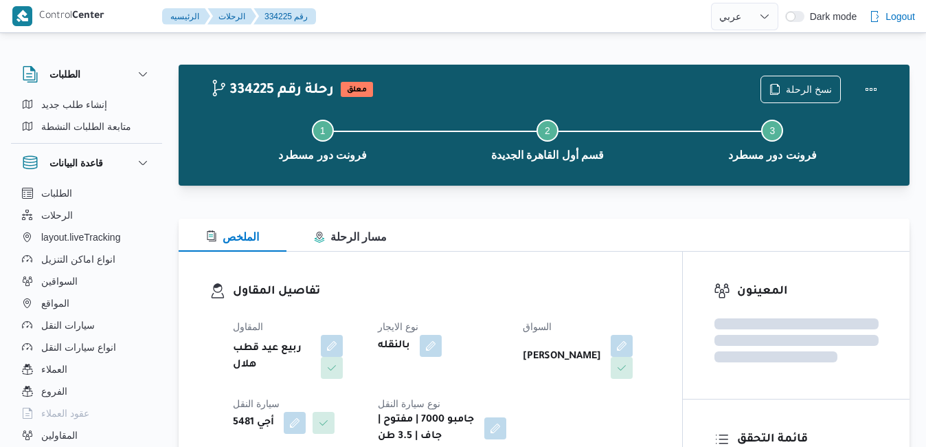
click at [504, 260] on div "تفاصيل المقاول المقاول ربيع عيد قطب هلال نوع الايجار بالنقله السواق [PERSON_NAM…" at bounding box center [431, 363] width 504 height 224
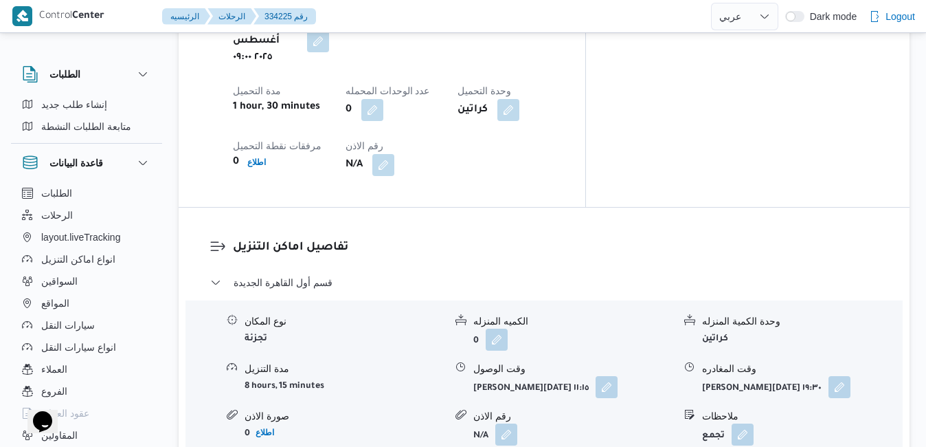
scroll to position [1099, 0]
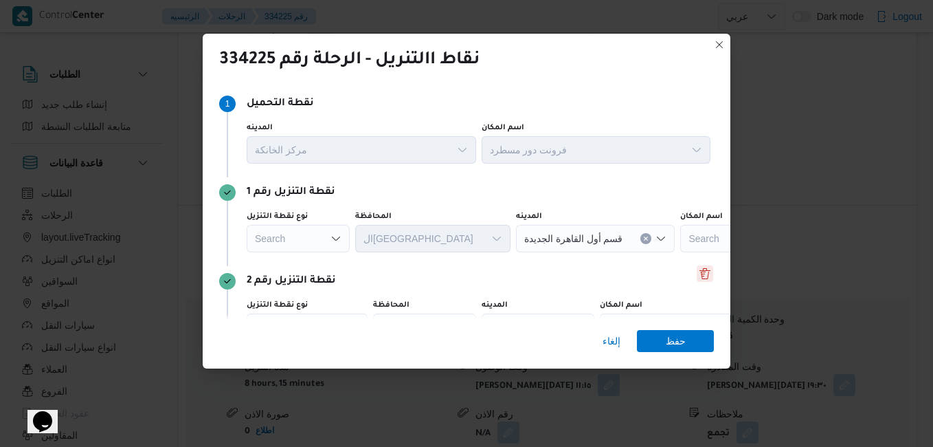
click at [703, 275] on button "Delete" at bounding box center [705, 273] width 16 height 16
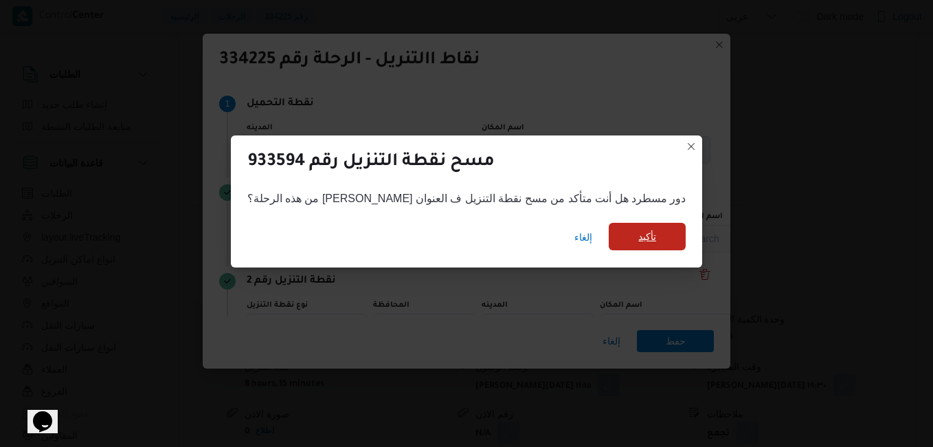
click at [640, 237] on span "تأكيد" at bounding box center [647, 236] width 77 height 27
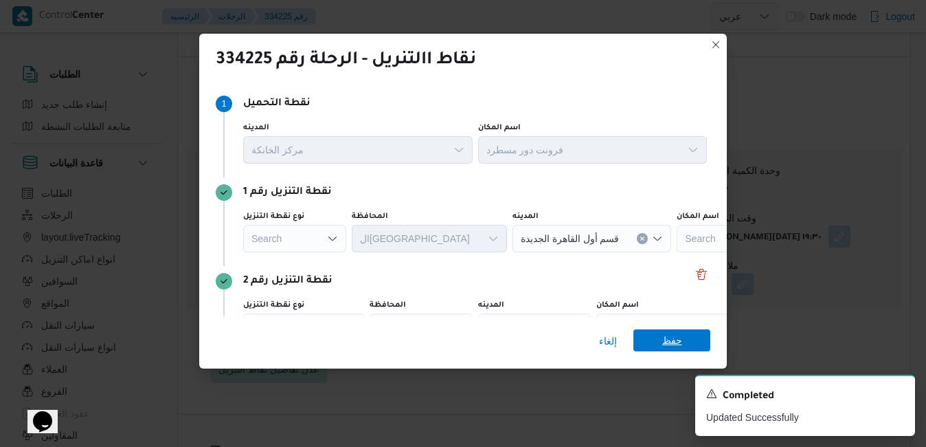
click at [679, 340] on span "حفظ" at bounding box center [672, 340] width 20 height 22
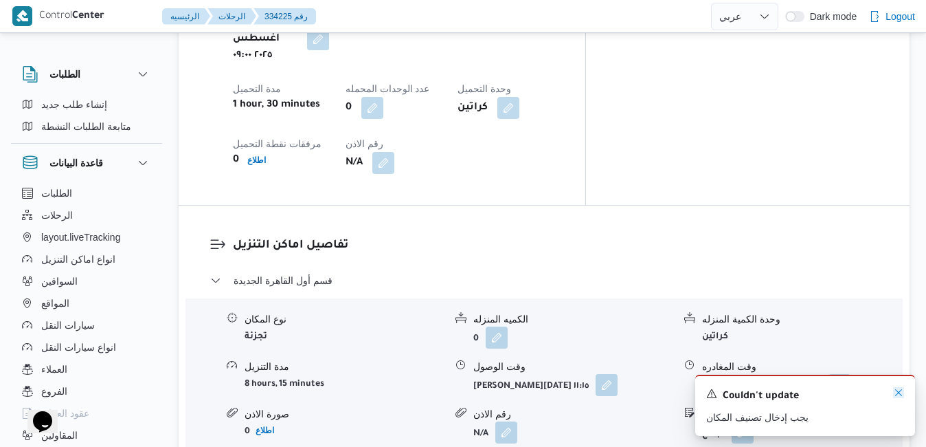
click at [899, 395] on icon "Dismiss toast" at bounding box center [898, 392] width 11 height 11
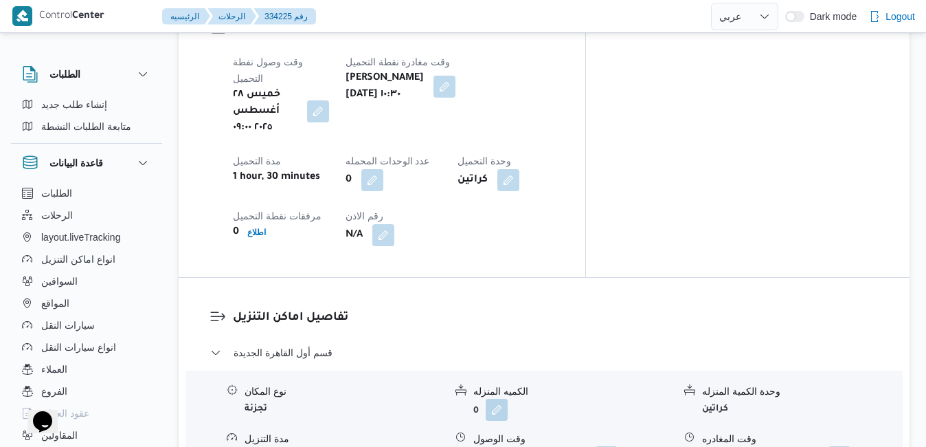
scroll to position [1054, 0]
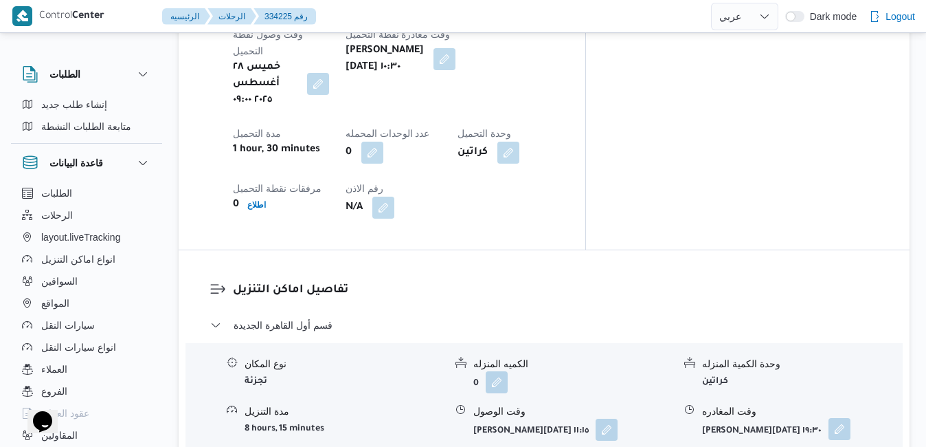
click at [845, 418] on button "button" at bounding box center [839, 429] width 22 height 22
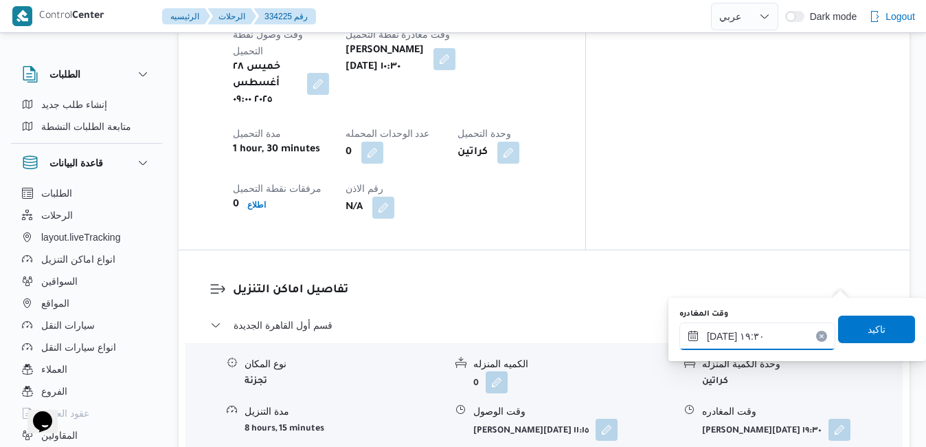
click at [742, 330] on input "٢٨/٠٨/٢٠٢٥ ١٩:٣٠" at bounding box center [757, 335] width 156 height 27
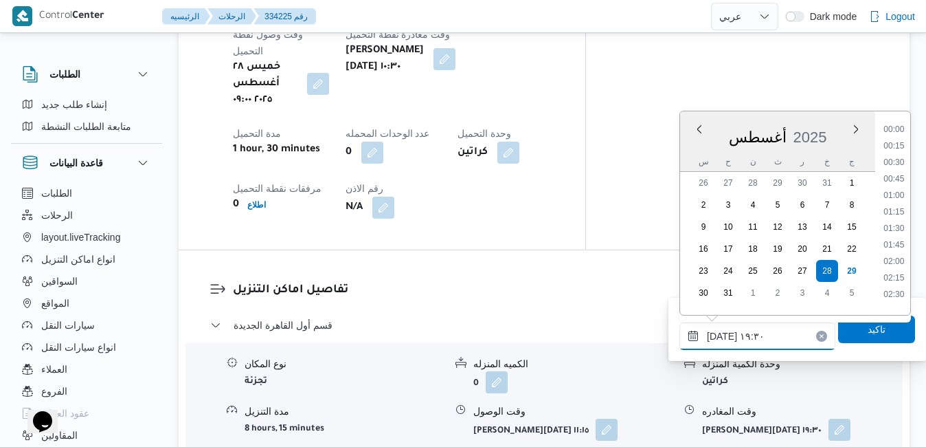
scroll to position [1191, 0]
click at [900, 257] on li "20:00" at bounding box center [894, 257] width 32 height 14
type input "٢٨/٠٨/٢٠٢٥ ٢٠:٠٠"
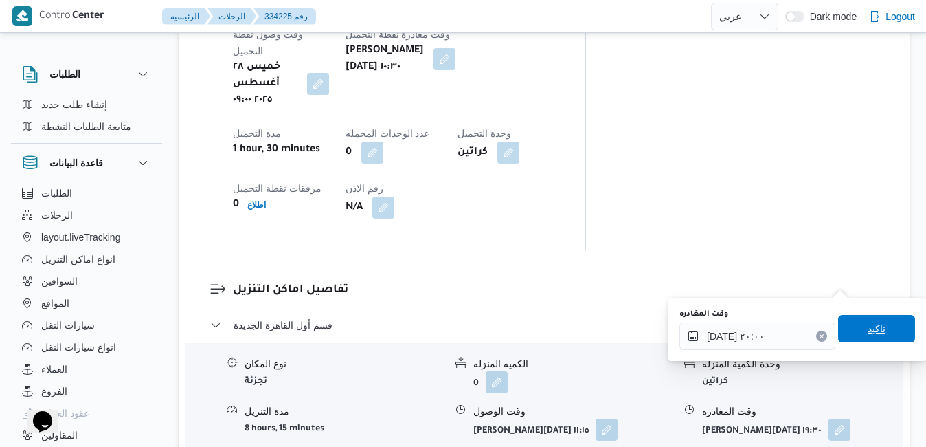
click at [872, 333] on span "تاكيد" at bounding box center [877, 328] width 18 height 16
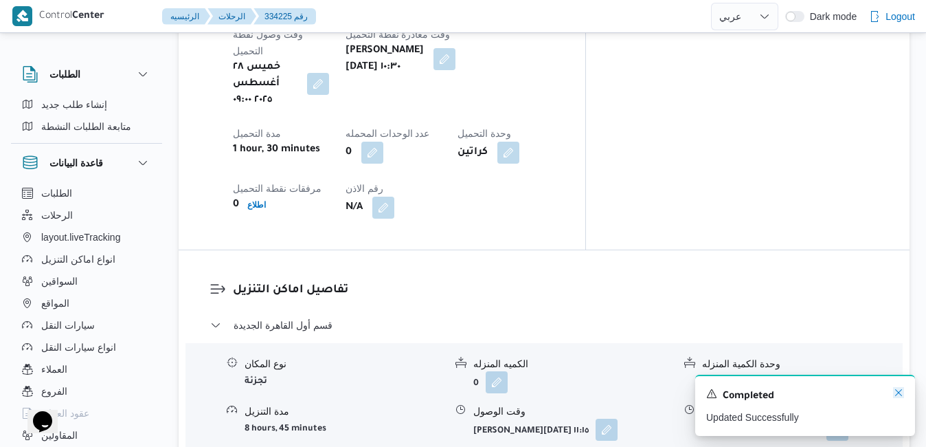
click at [896, 394] on icon "Dismiss toast" at bounding box center [898, 392] width 11 height 11
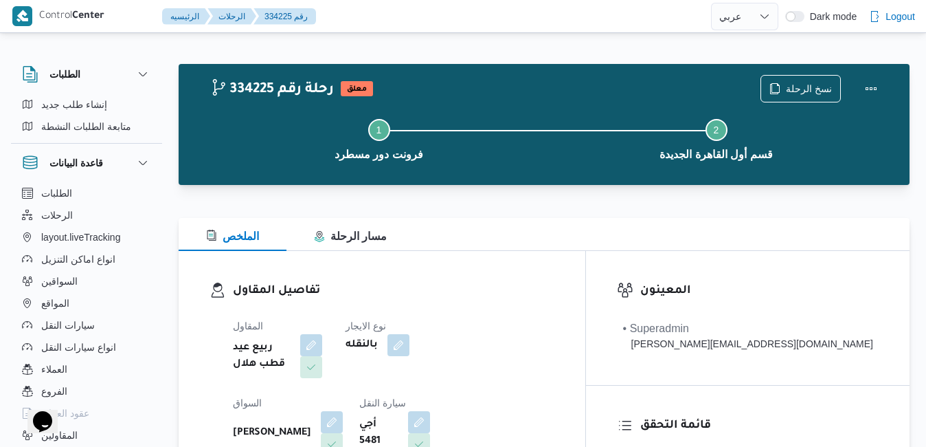
scroll to position [0, 0]
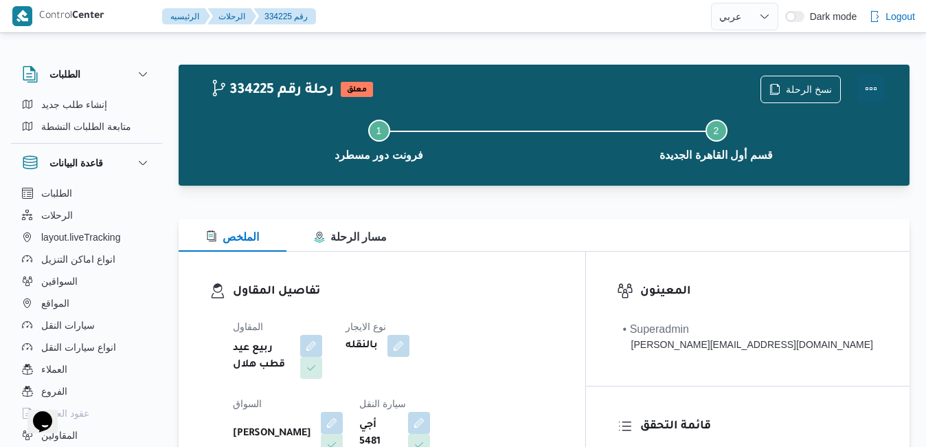
click at [865, 91] on button "Actions" at bounding box center [870, 88] width 27 height 27
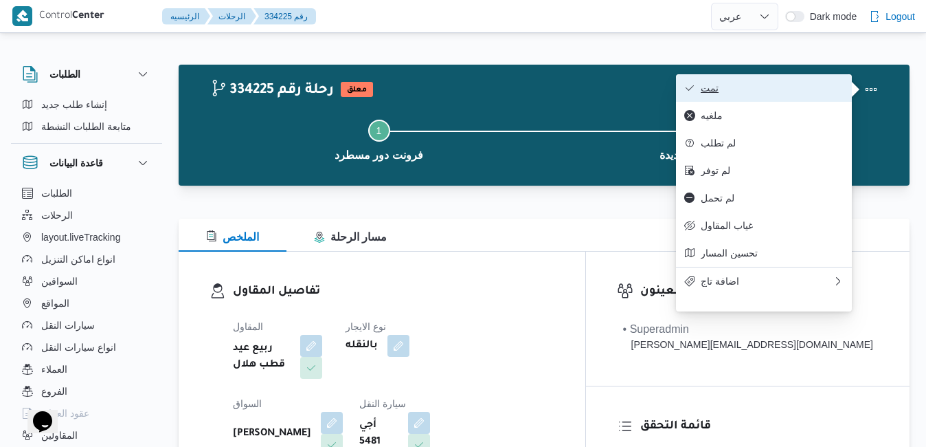
click at [803, 98] on button "تمت" at bounding box center [764, 87] width 176 height 27
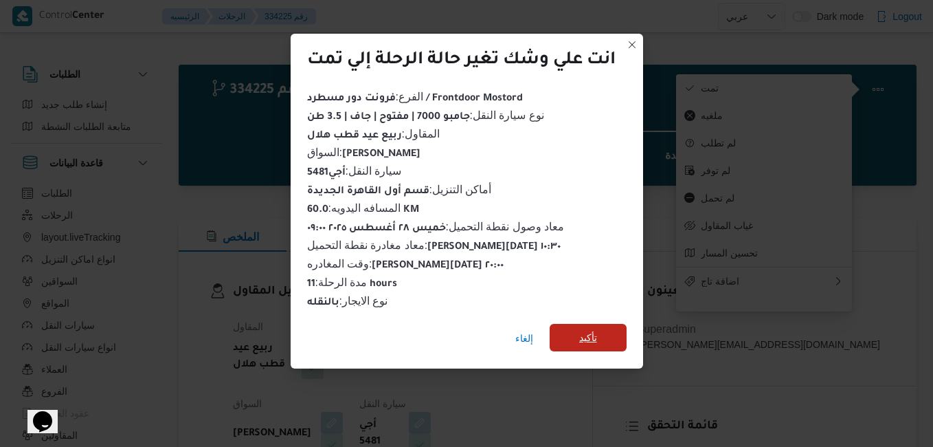
click at [611, 339] on span "تأكيد" at bounding box center [588, 337] width 77 height 27
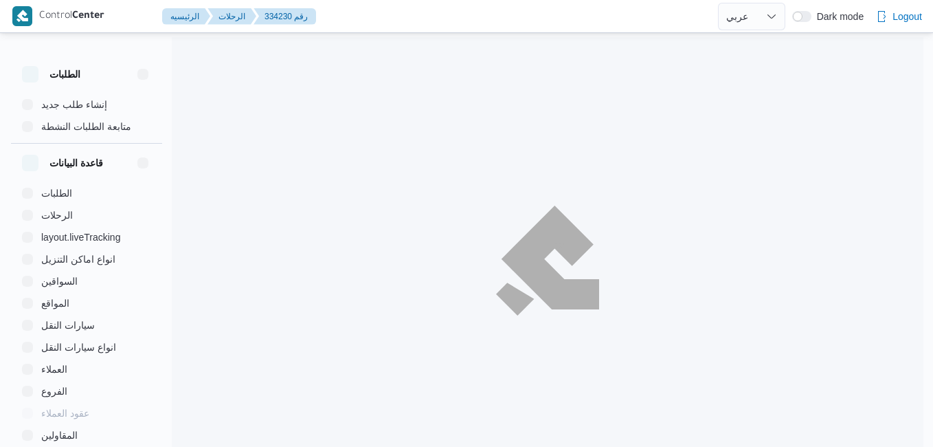
select select "ar"
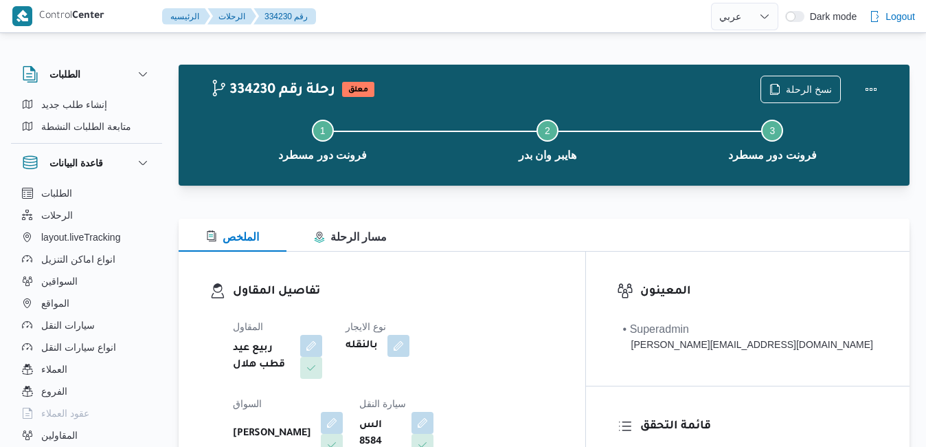
click at [593, 231] on div "الملخص مسار الرحلة" at bounding box center [544, 234] width 731 height 33
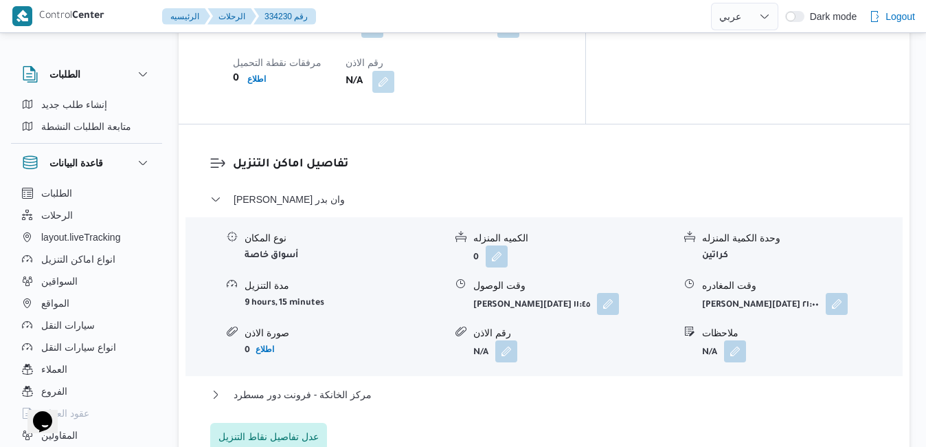
scroll to position [1182, 0]
click at [298, 426] on span "عدل تفاصيل نقاط التنزيل" at bounding box center [268, 434] width 100 height 16
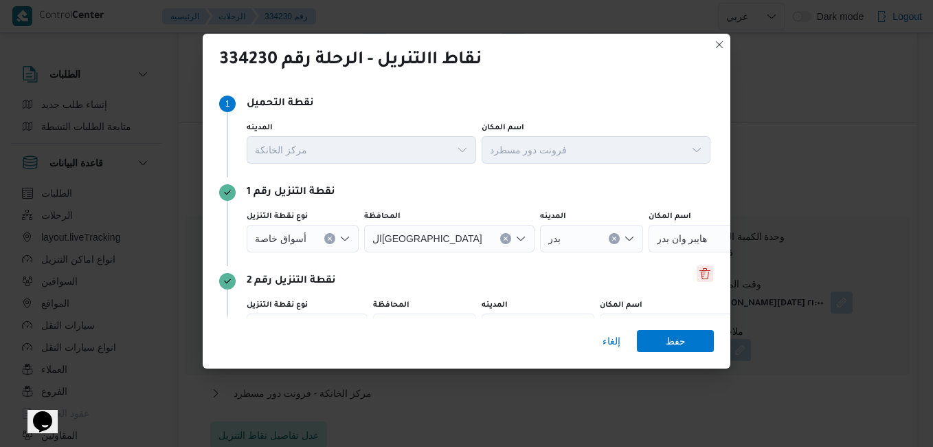
click at [700, 280] on button "Delete" at bounding box center [705, 273] width 16 height 16
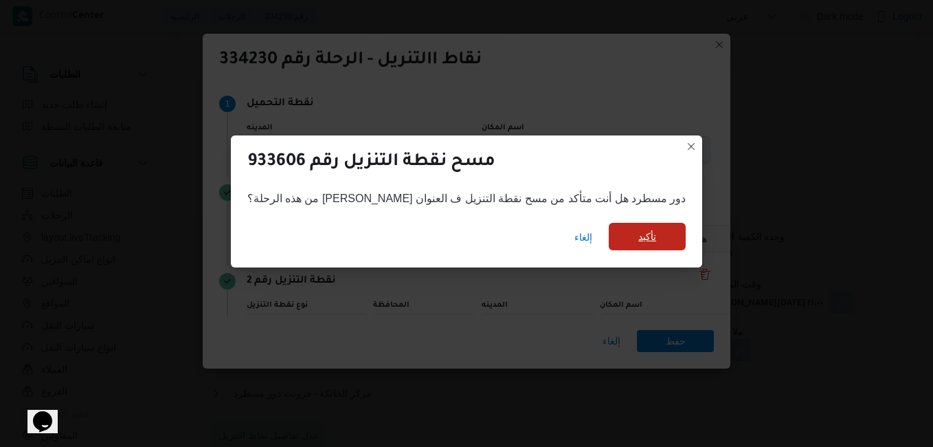
click at [628, 234] on span "تأكيد" at bounding box center [647, 236] width 77 height 27
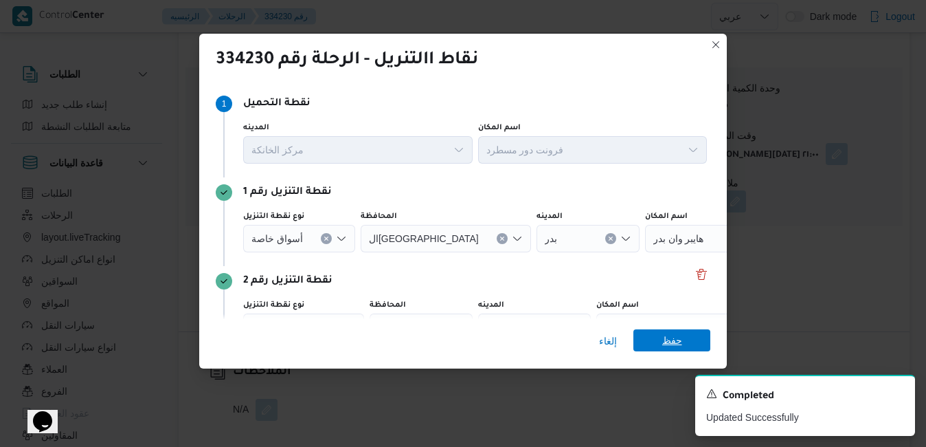
click at [666, 346] on span "حفظ" at bounding box center [672, 340] width 20 height 22
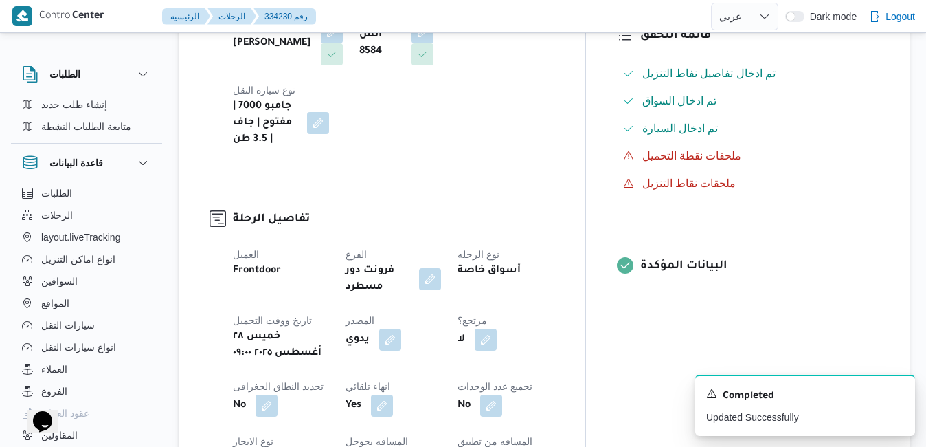
scroll to position [76, 0]
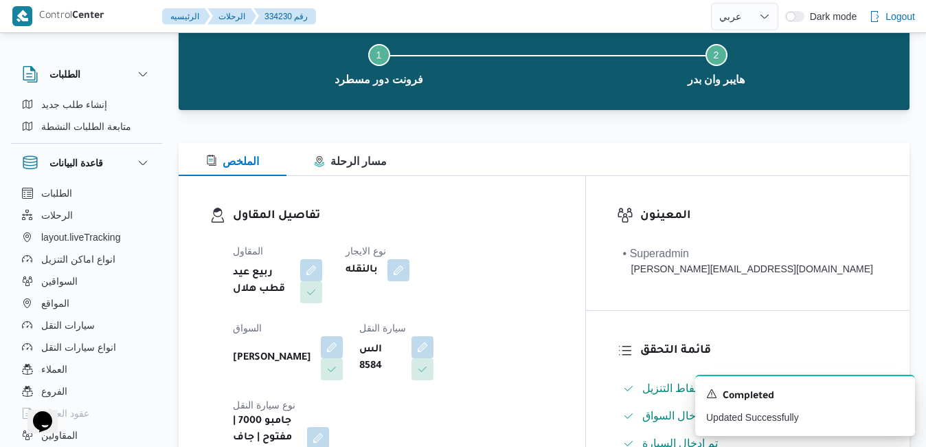
drag, startPoint x: 922, startPoint y: 74, endPoint x: 925, endPoint y: 43, distance: 30.4
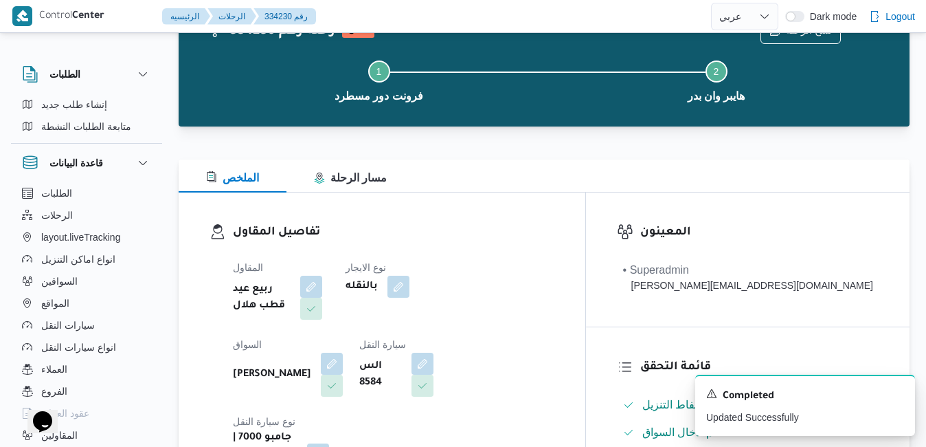
scroll to position [1, 0]
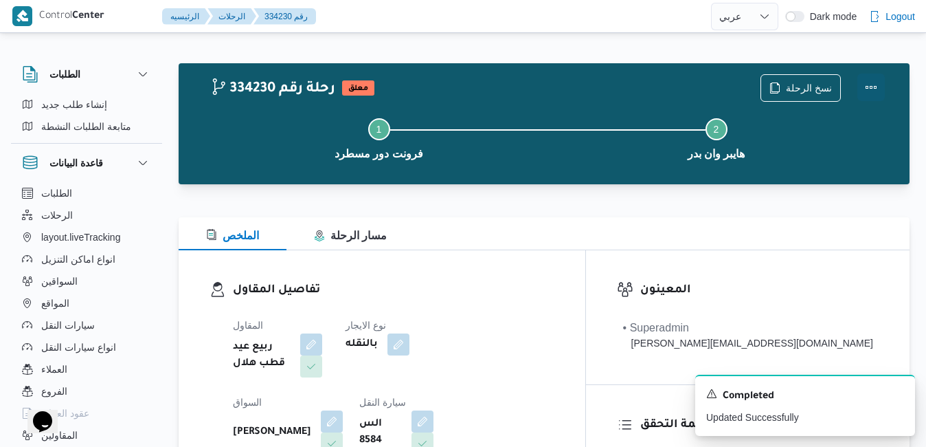
click at [869, 87] on button "Actions" at bounding box center [870, 87] width 27 height 27
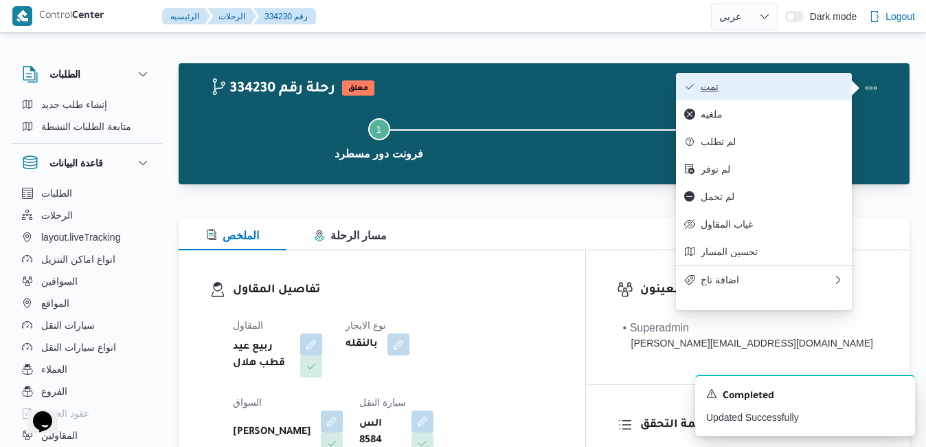
click at [795, 88] on span "تمت" at bounding box center [772, 86] width 143 height 11
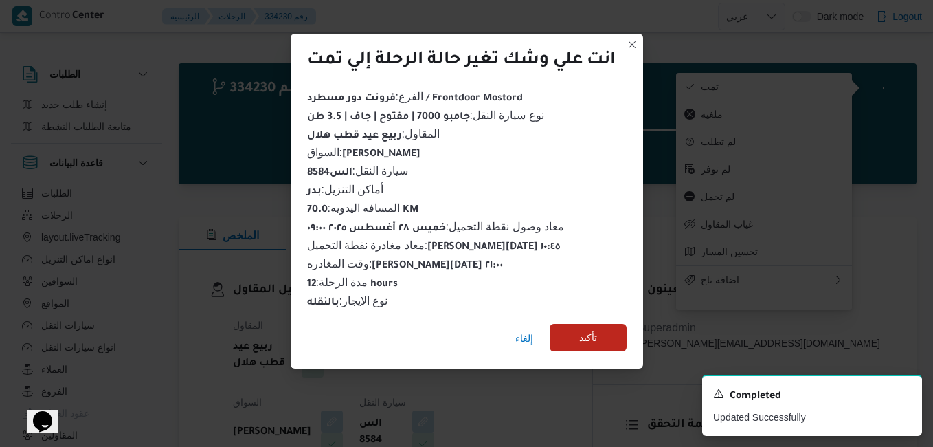
click at [578, 339] on span "تأكيد" at bounding box center [588, 337] width 77 height 27
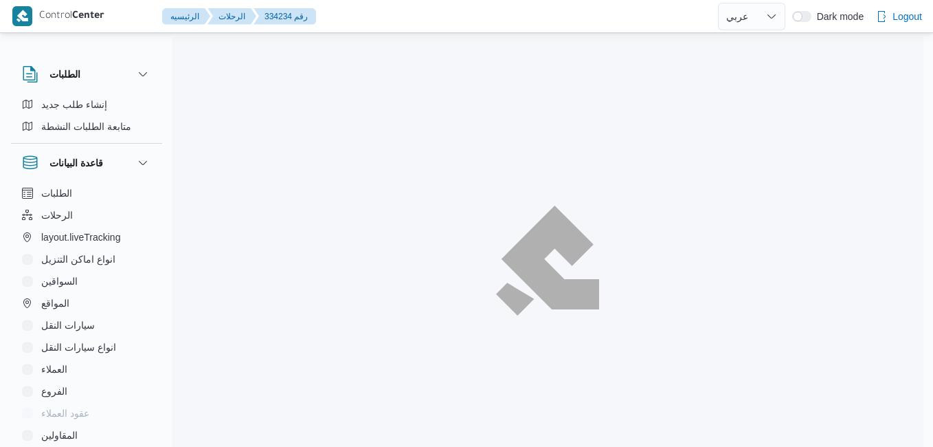
select select "ar"
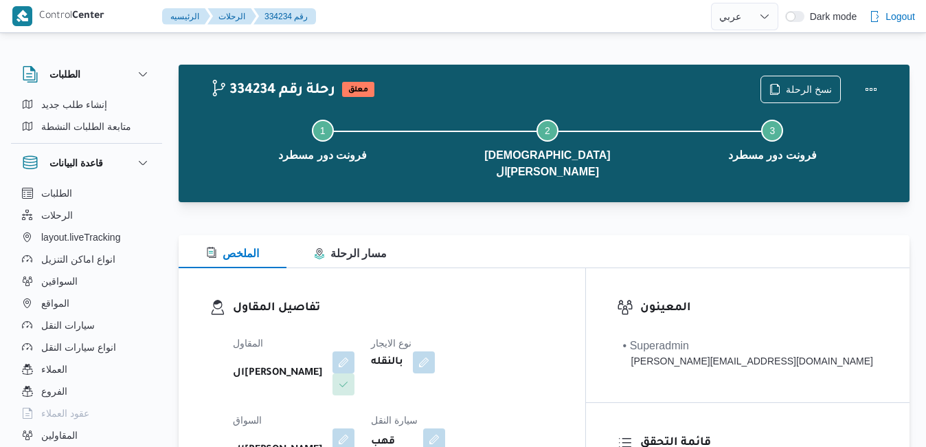
click at [536, 282] on div "تفاصيل المقاول المقاول الهامي محمد خالد علي نوع الايجار بالنقله السواق الهامي م…" at bounding box center [382, 426] width 407 height 317
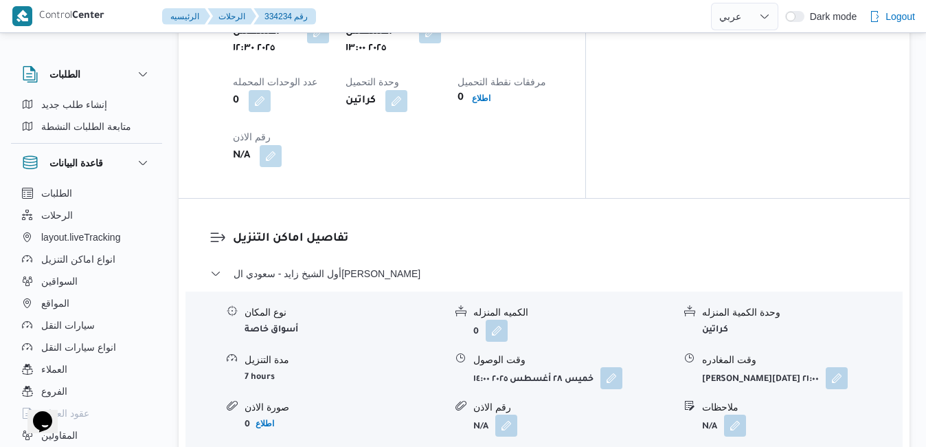
scroll to position [1154, 0]
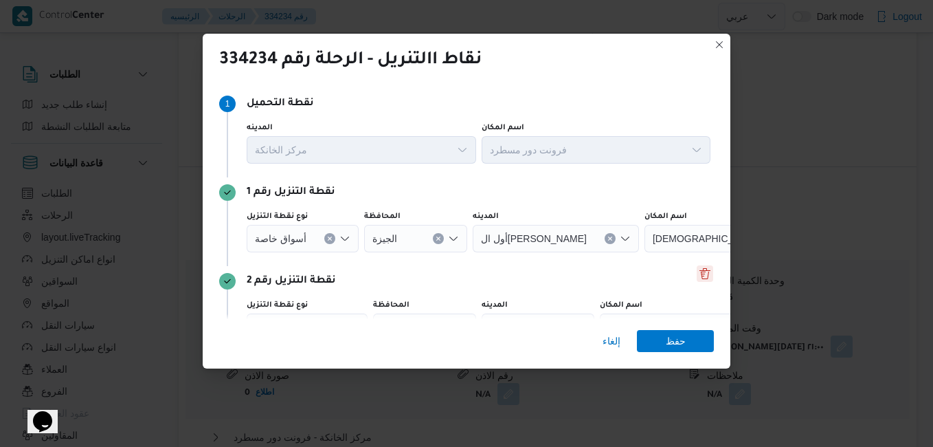
click at [701, 276] on button "Delete" at bounding box center [705, 273] width 16 height 16
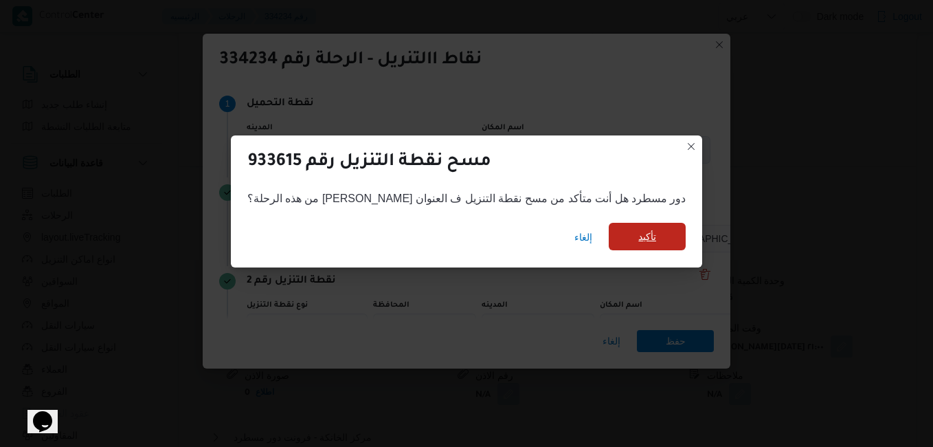
click at [633, 242] on span "تأكيد" at bounding box center [647, 236] width 77 height 27
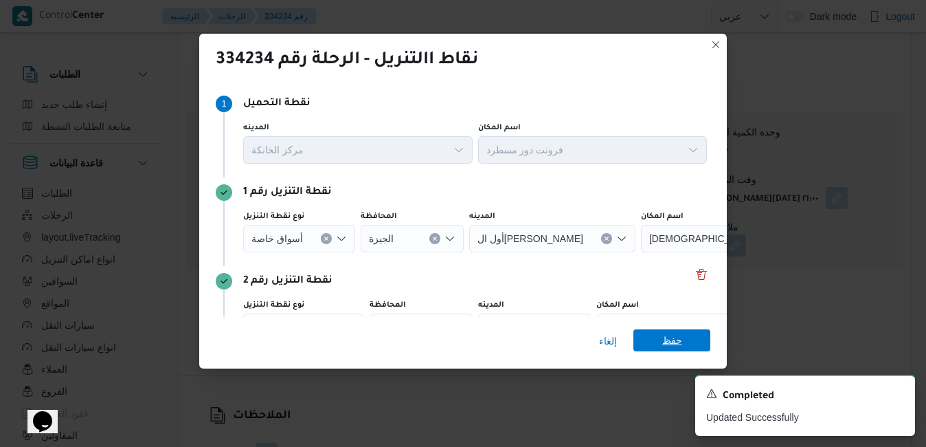
click at [673, 341] on span "حفظ" at bounding box center [672, 340] width 20 height 22
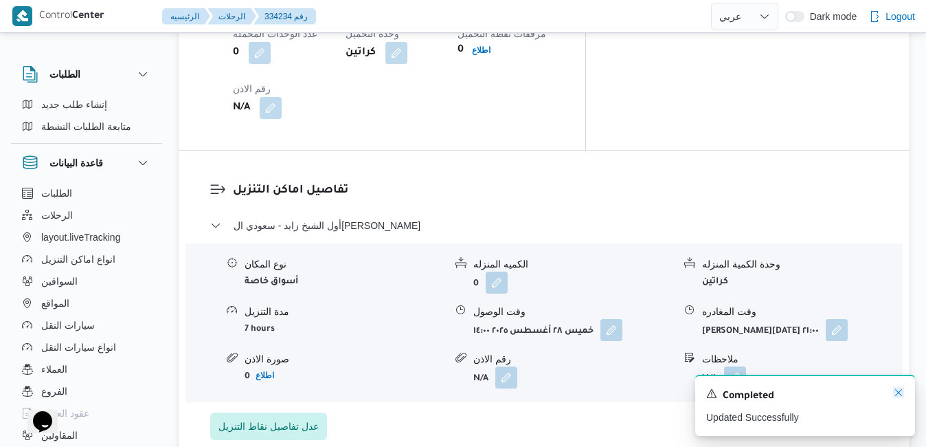
click at [899, 394] on icon "Dismiss toast" at bounding box center [898, 392] width 11 height 11
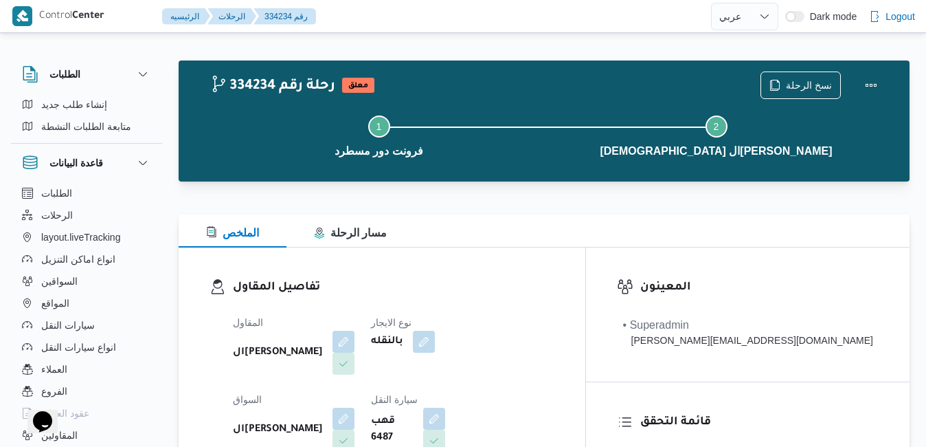
scroll to position [0, 0]
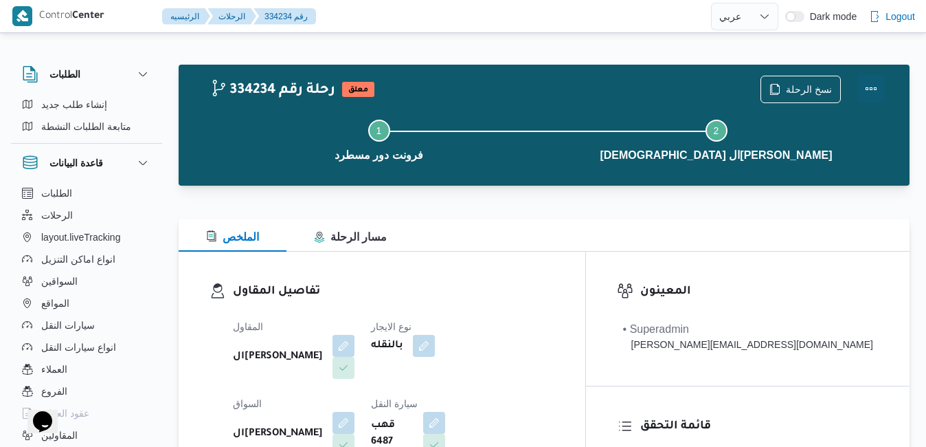
click at [871, 95] on button "Actions" at bounding box center [870, 88] width 27 height 27
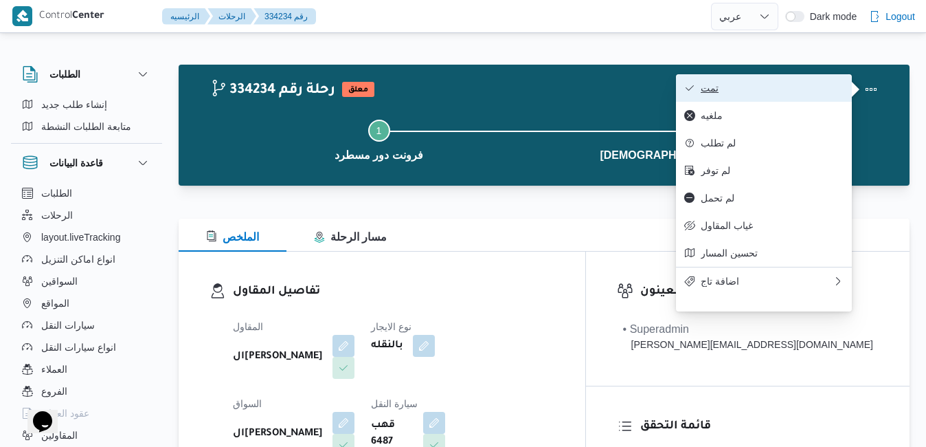
click at [768, 89] on span "تمت" at bounding box center [772, 87] width 143 height 11
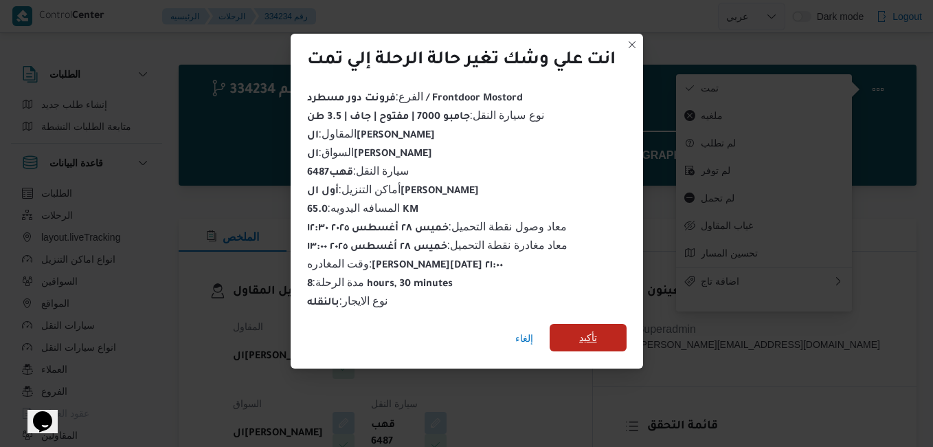
click at [600, 332] on span "تأكيد" at bounding box center [588, 337] width 77 height 27
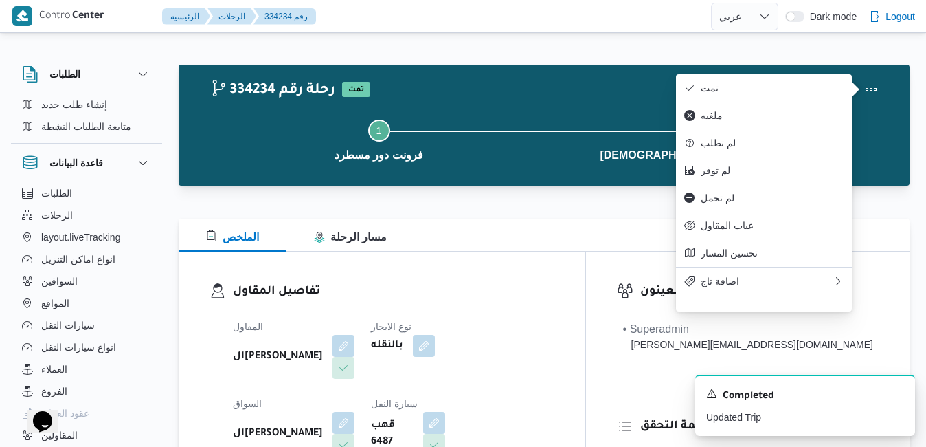
click at [528, 293] on h3 "تفاصيل المقاول" at bounding box center [393, 291] width 321 height 19
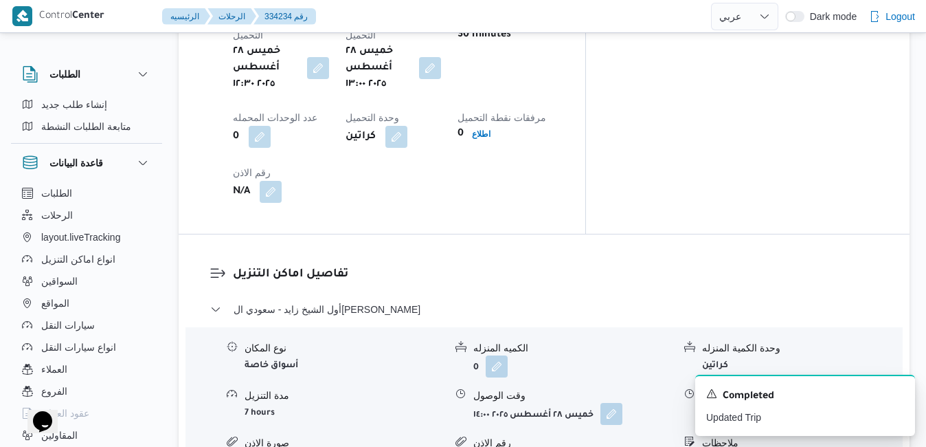
scroll to position [1072, 0]
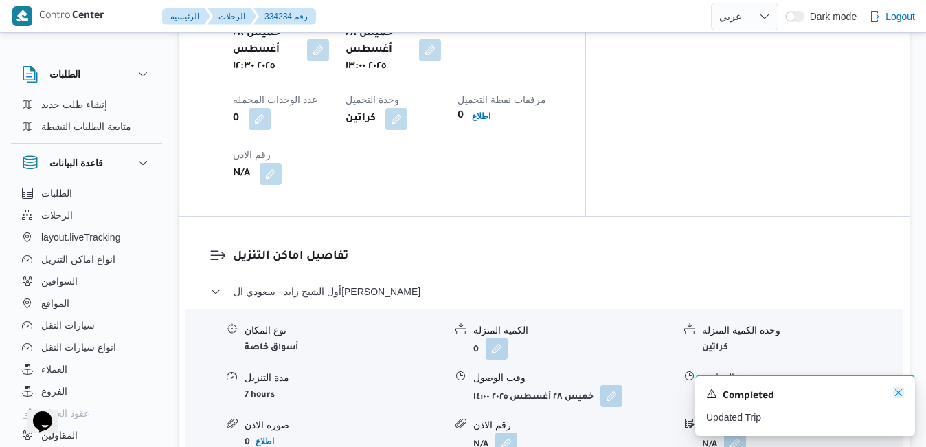
click at [901, 395] on icon "Dismiss toast" at bounding box center [898, 392] width 11 height 11
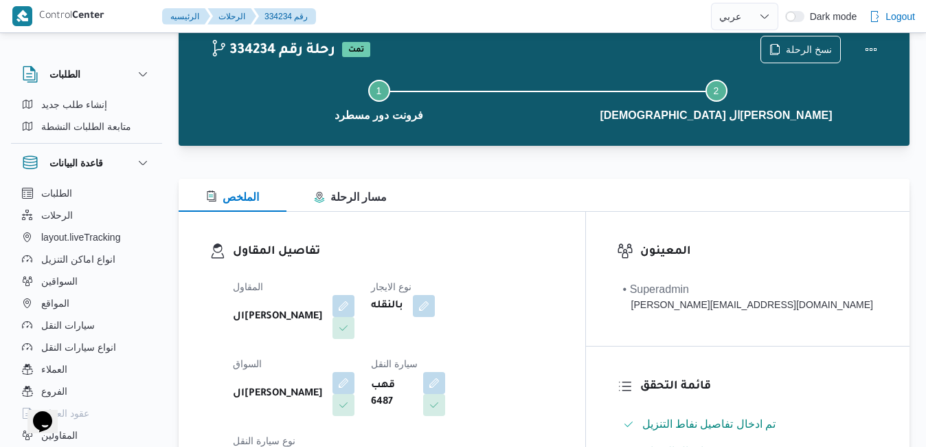
scroll to position [0, 0]
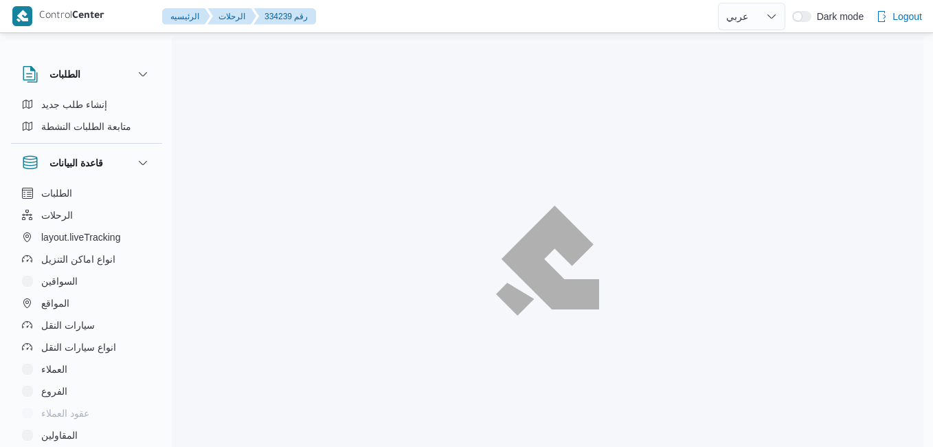
select select "ar"
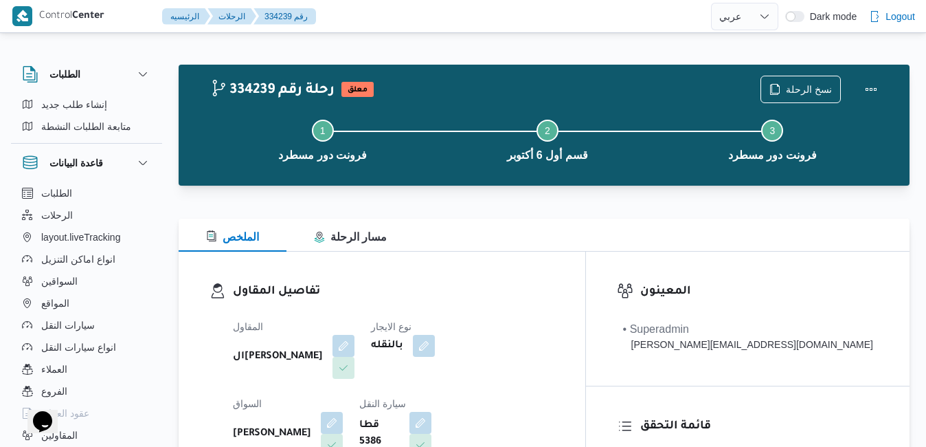
click at [563, 236] on div "الملخص مسار الرحلة" at bounding box center [544, 234] width 731 height 33
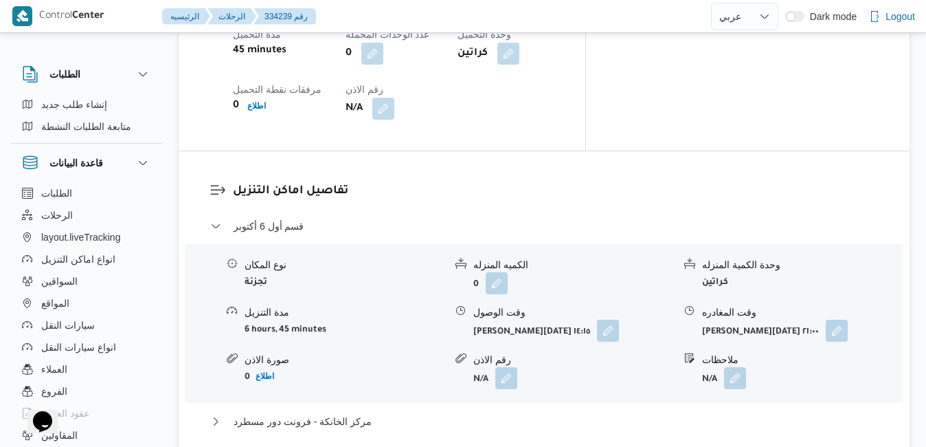
scroll to position [1182, 0]
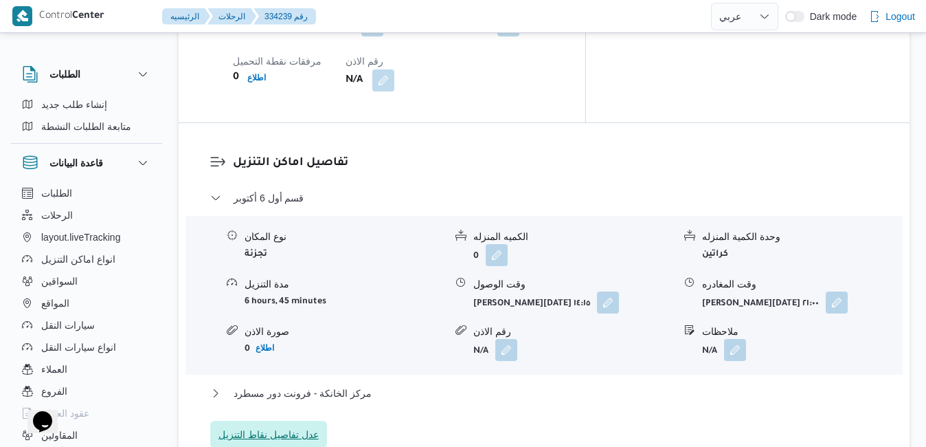
click at [285, 420] on span "عدل تفاصيل نقاط التنزيل" at bounding box center [268, 433] width 117 height 27
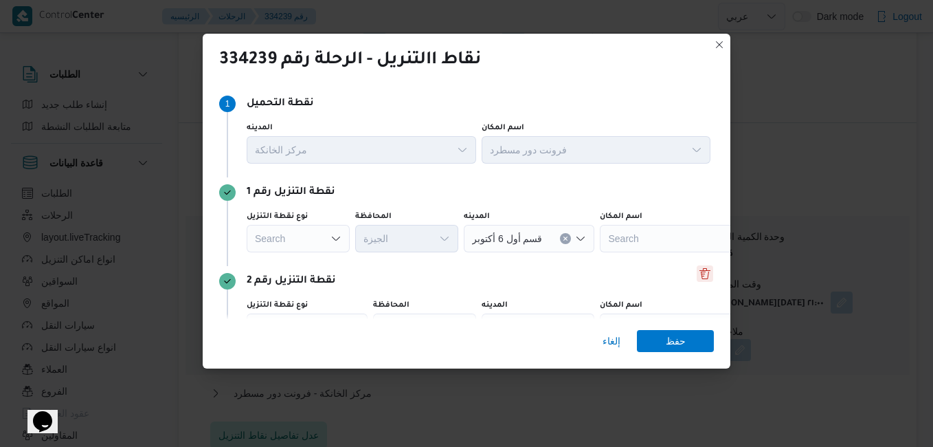
click at [702, 277] on button "Delete" at bounding box center [705, 273] width 16 height 16
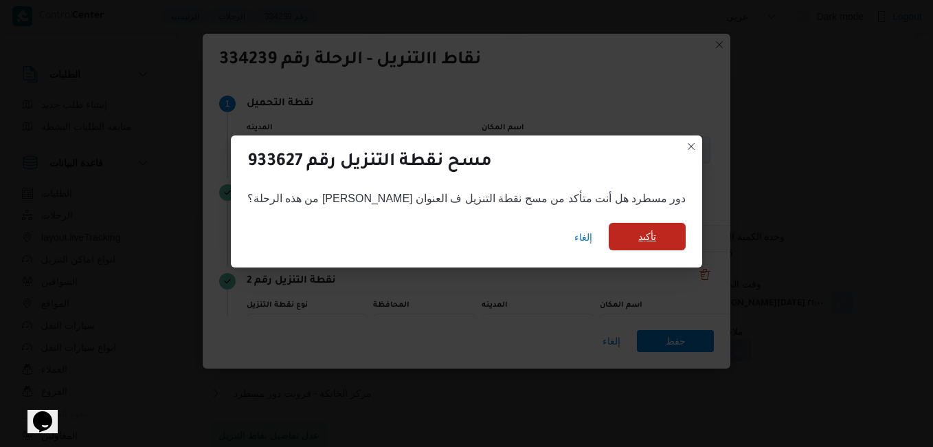
click at [638, 229] on span "تأكيد" at bounding box center [647, 236] width 18 height 16
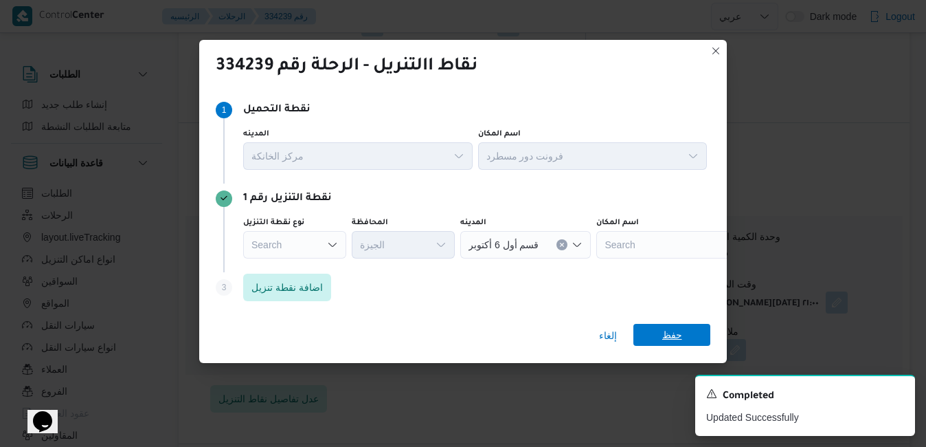
click at [672, 340] on span "حفظ" at bounding box center [672, 335] width 20 height 22
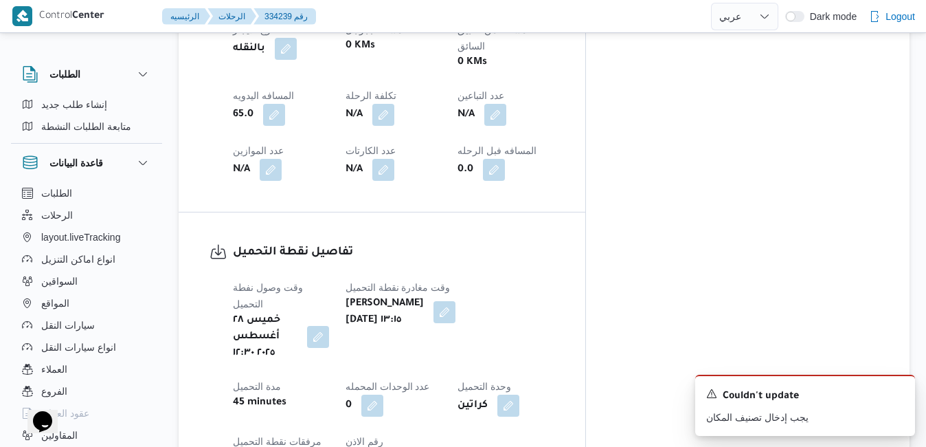
scroll to position [769, 0]
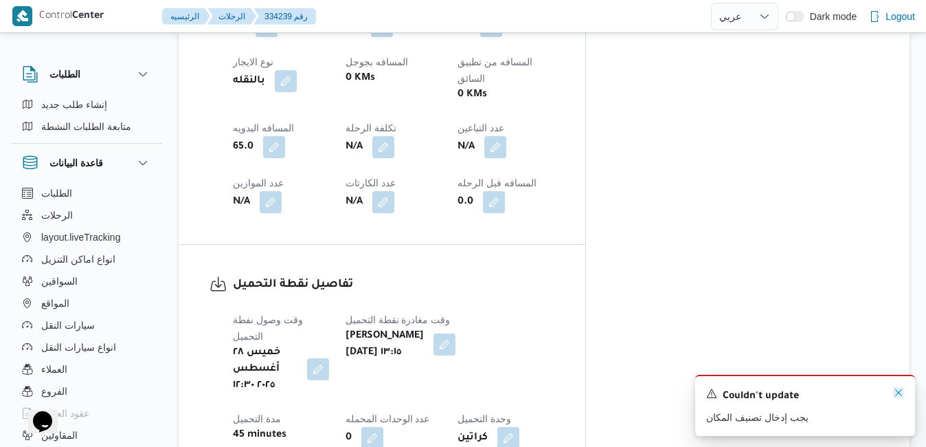
click at [898, 390] on icon "Dismiss toast" at bounding box center [898, 392] width 11 height 11
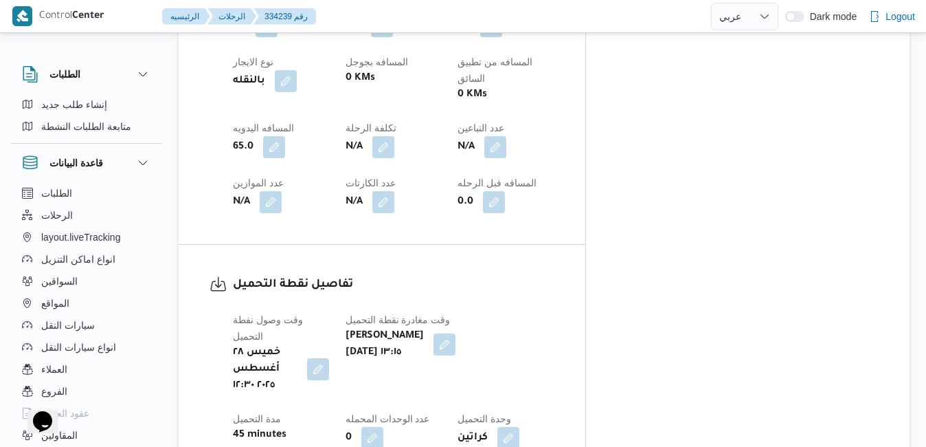
click at [767, 204] on div "المعينون • Superadmin mohamed.nabil@illa.com.eg قائمة التحقق تم ادخال تفاصيل نف…" at bounding box center [748, 8] width 324 height 1052
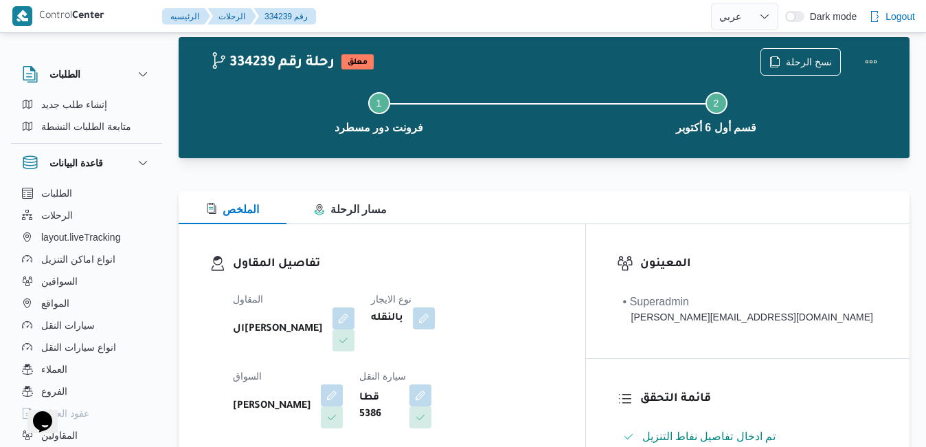
scroll to position [0, 0]
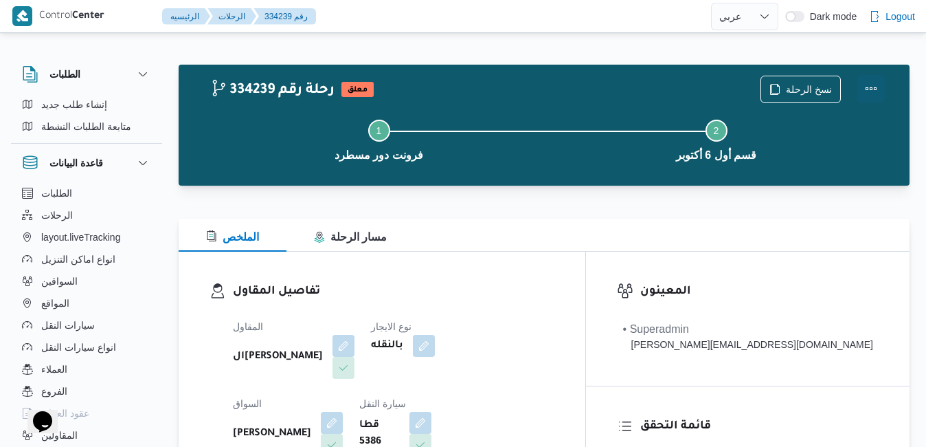
click at [872, 85] on button "Actions" at bounding box center [870, 88] width 27 height 27
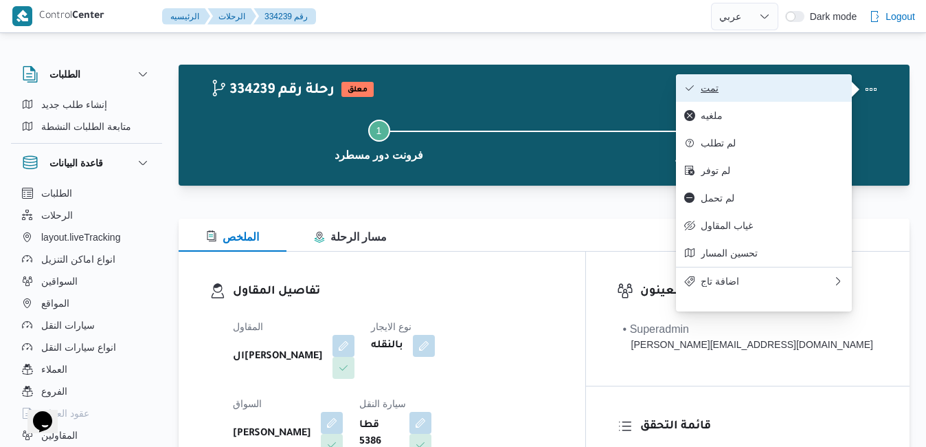
click at [788, 81] on button "تمت" at bounding box center [764, 87] width 176 height 27
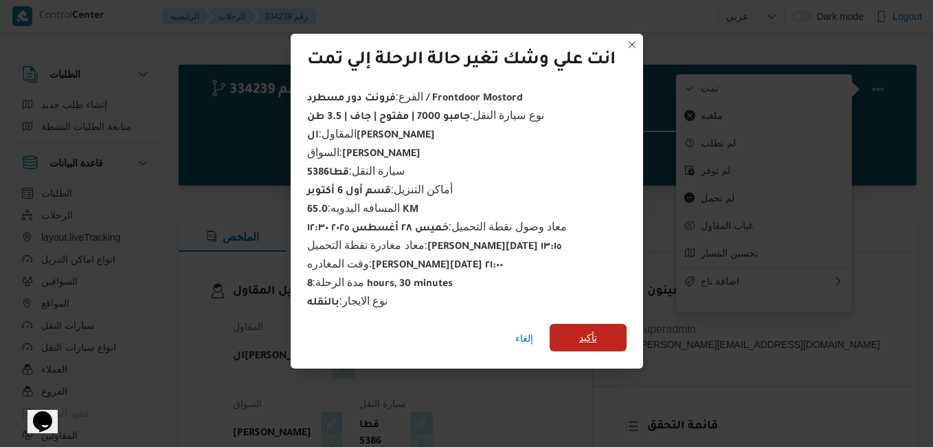
click at [582, 331] on span "تأكيد" at bounding box center [588, 337] width 18 height 16
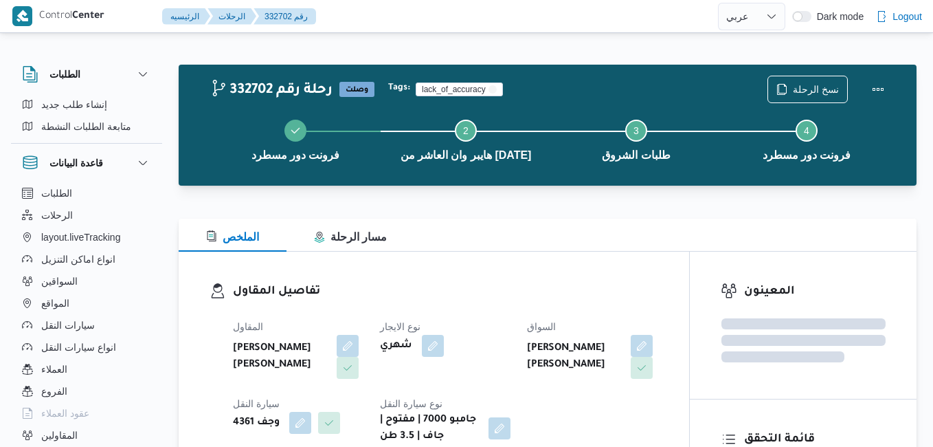
select select "ar"
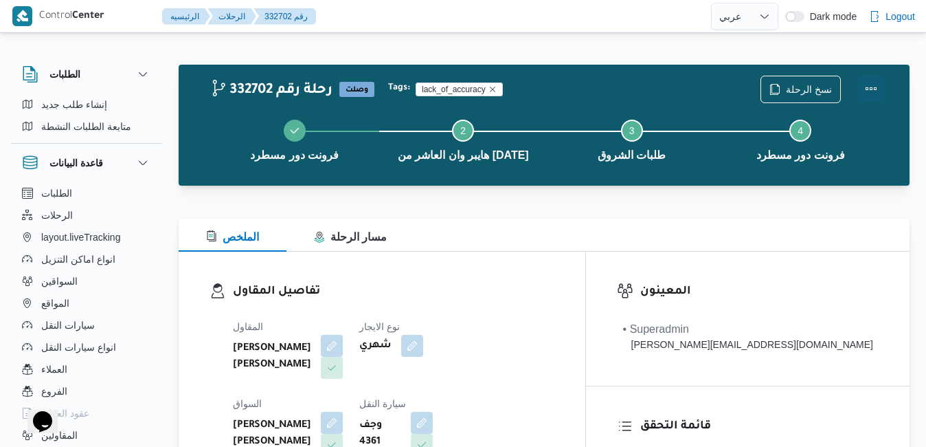
click at [877, 80] on button "Actions" at bounding box center [870, 88] width 27 height 27
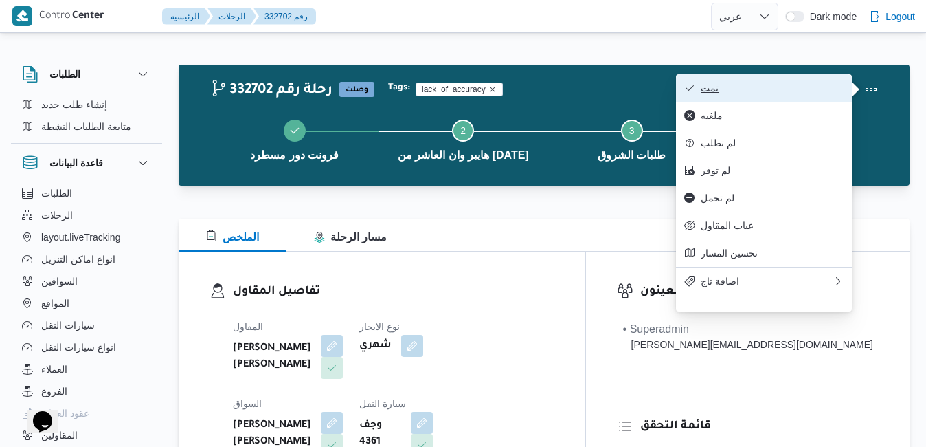
click at [762, 78] on button "تمت" at bounding box center [764, 87] width 176 height 27
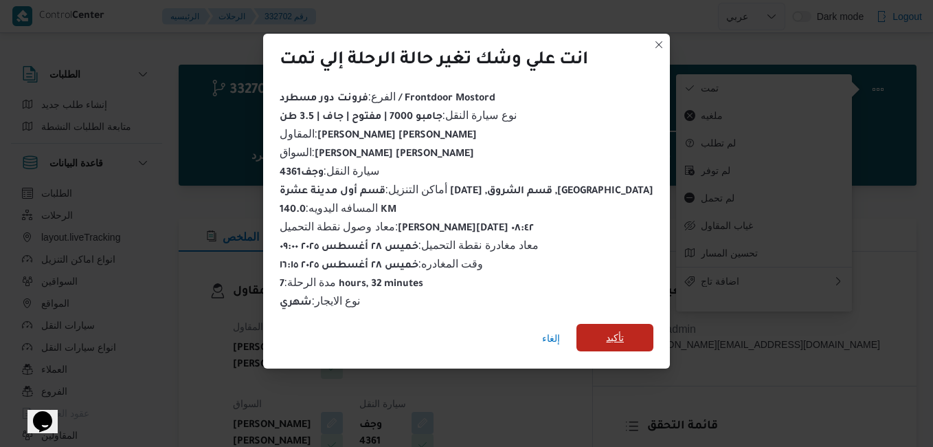
click at [580, 336] on span "تأكيد" at bounding box center [614, 337] width 77 height 27
